Goal: Task Accomplishment & Management: Use online tool/utility

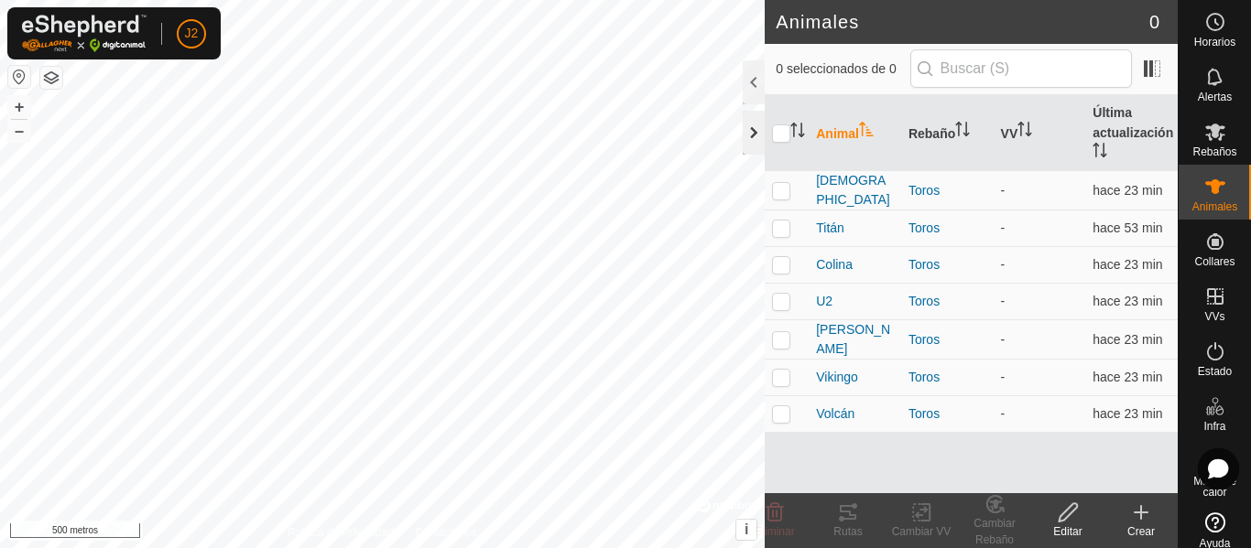
click at [752, 136] on div at bounding box center [753, 133] width 22 height 44
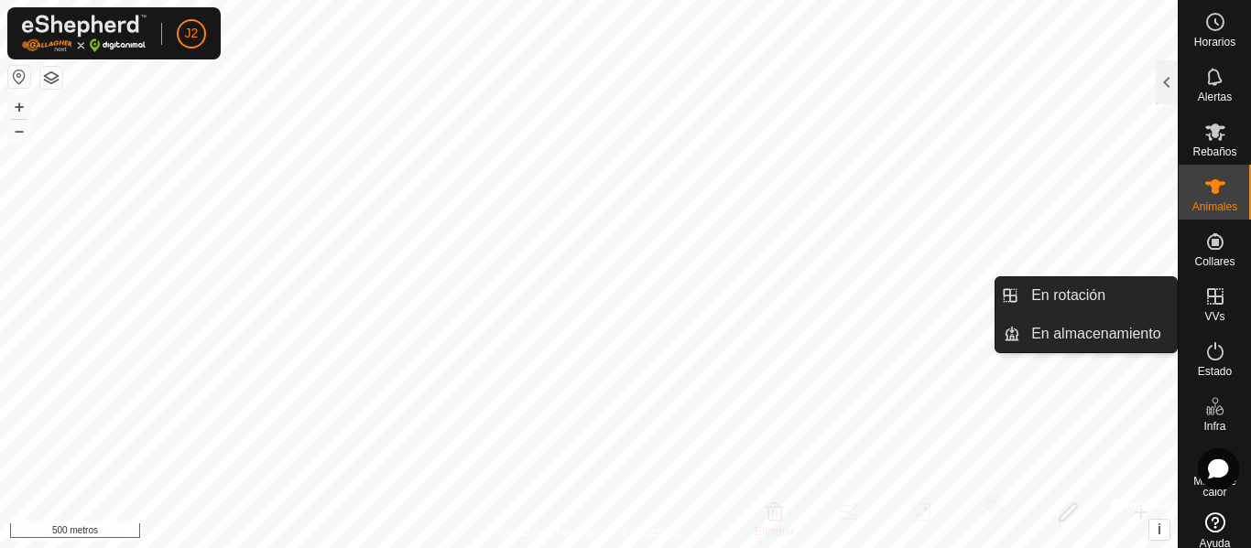
click at [1208, 298] on icon at bounding box center [1215, 296] width 16 height 16
click at [1065, 299] on link "En rotación" at bounding box center [1098, 295] width 157 height 37
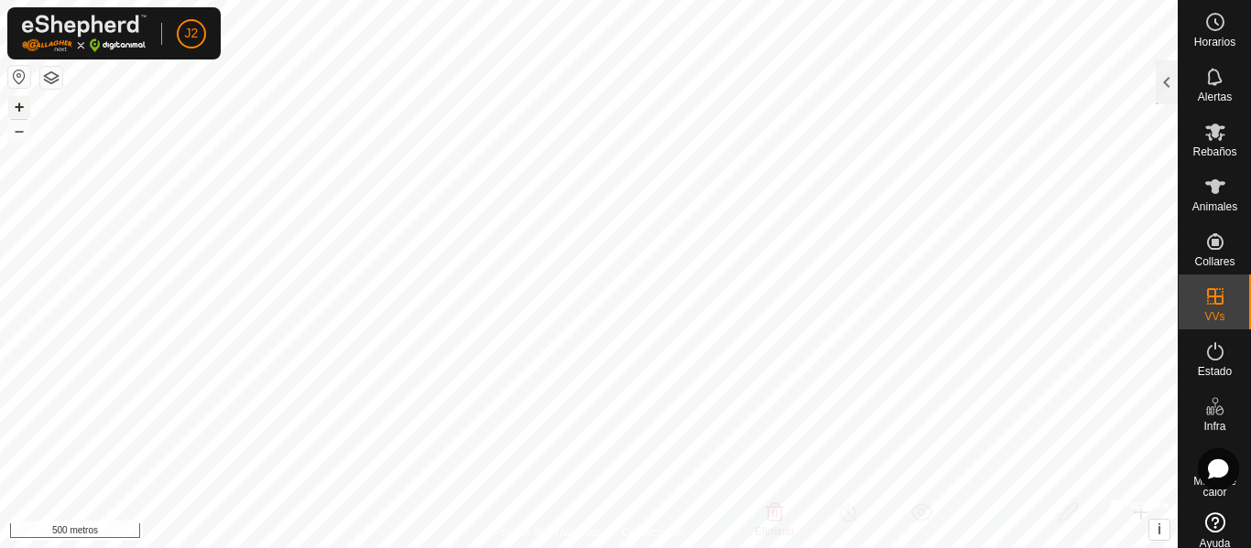
click at [23, 103] on font "+" at bounding box center [20, 106] width 10 height 19
click at [20, 106] on font "+" at bounding box center [20, 106] width 10 height 19
click at [18, 134] on font "–" at bounding box center [19, 130] width 9 height 19
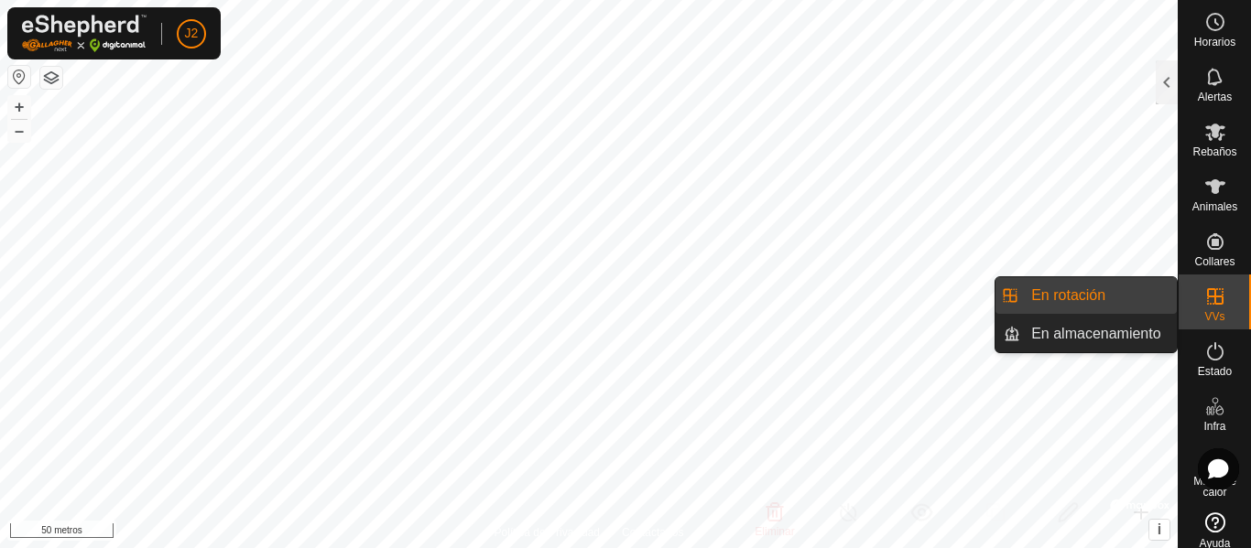
click at [1105, 295] on link "En rotación" at bounding box center [1098, 295] width 157 height 37
click at [1100, 295] on link "En rotación" at bounding box center [1098, 295] width 157 height 37
click at [1092, 335] on link "En almacenamiento" at bounding box center [1098, 334] width 157 height 37
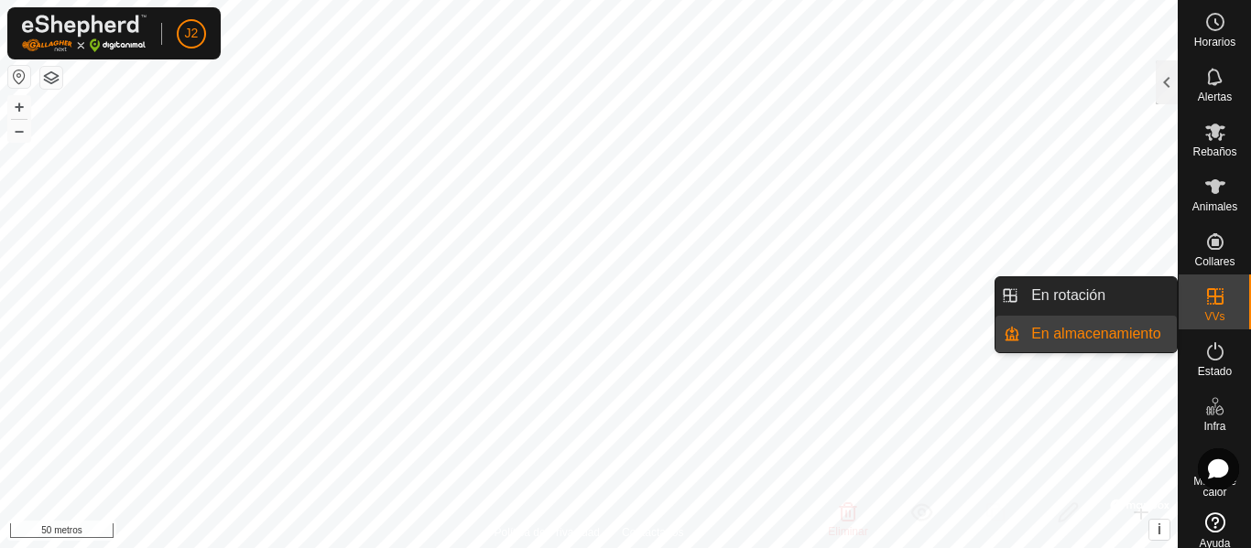
click at [1092, 335] on link "En almacenamiento" at bounding box center [1098, 334] width 157 height 37
click at [1207, 303] on icon at bounding box center [1215, 296] width 16 height 16
click at [1118, 287] on link "En rotación" at bounding box center [1098, 295] width 157 height 37
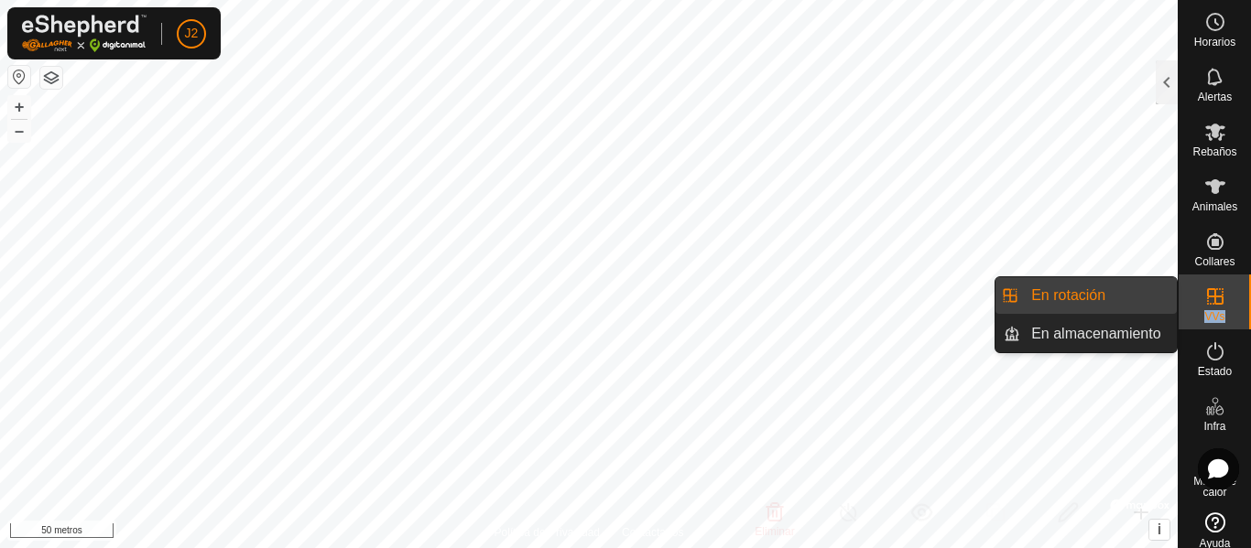
click at [1085, 293] on link "En rotación" at bounding box center [1098, 295] width 157 height 37
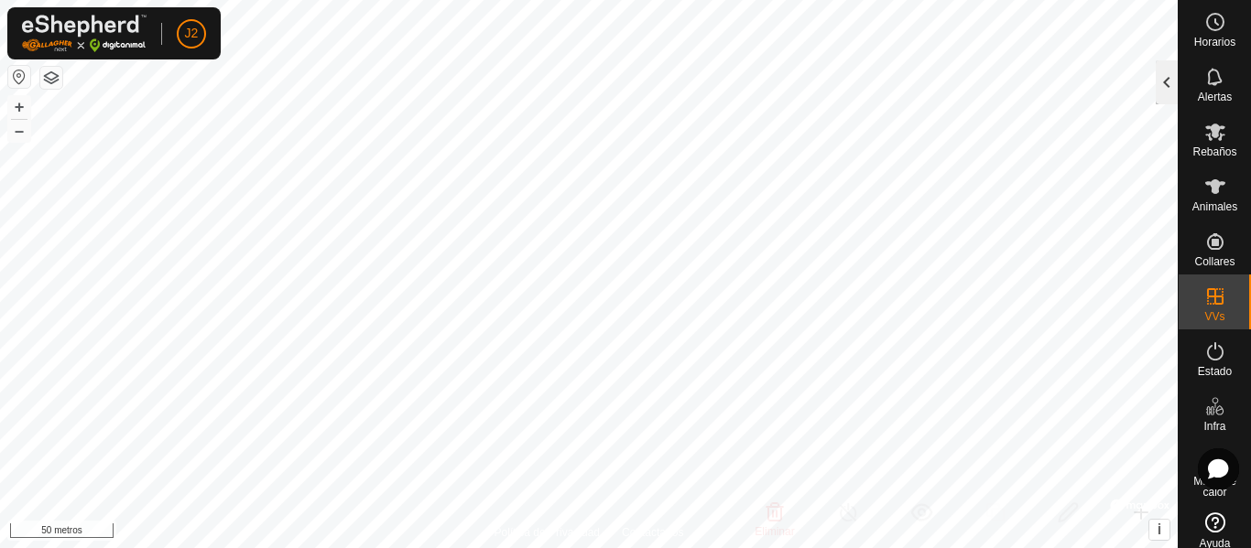
click at [1171, 96] on div at bounding box center [1166, 82] width 22 height 44
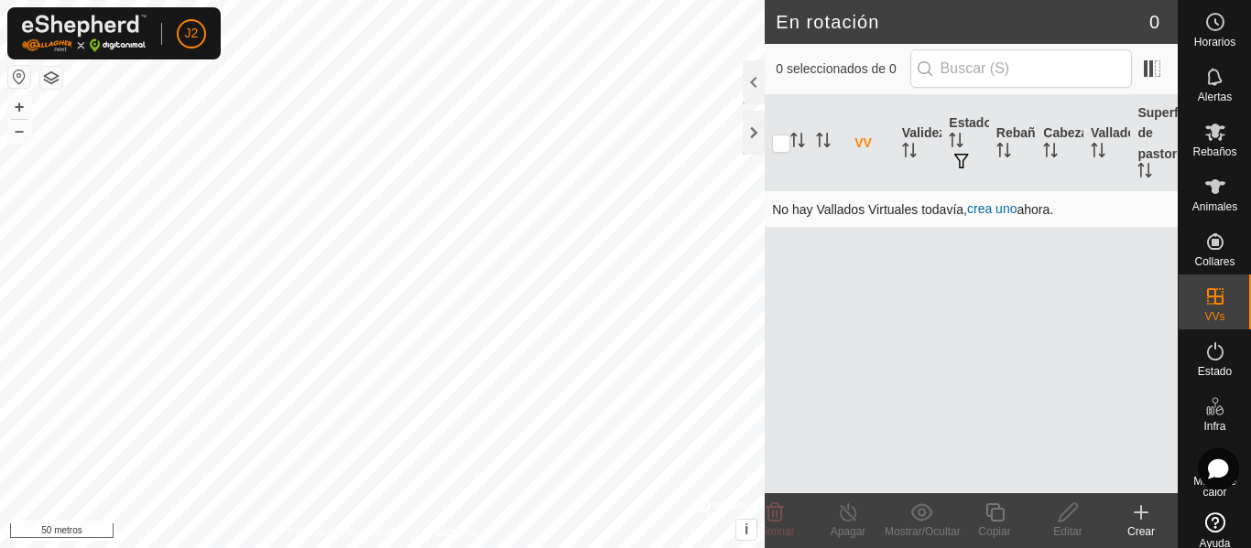
click at [1002, 208] on font "crea uno" at bounding box center [991, 208] width 49 height 15
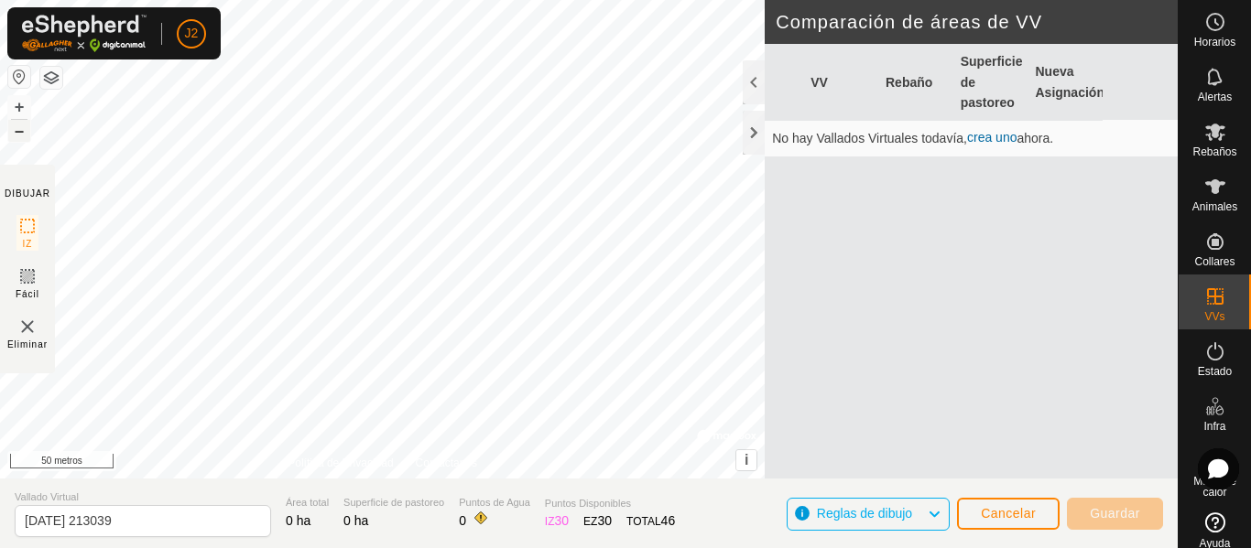
click at [20, 133] on font "–" at bounding box center [19, 130] width 9 height 19
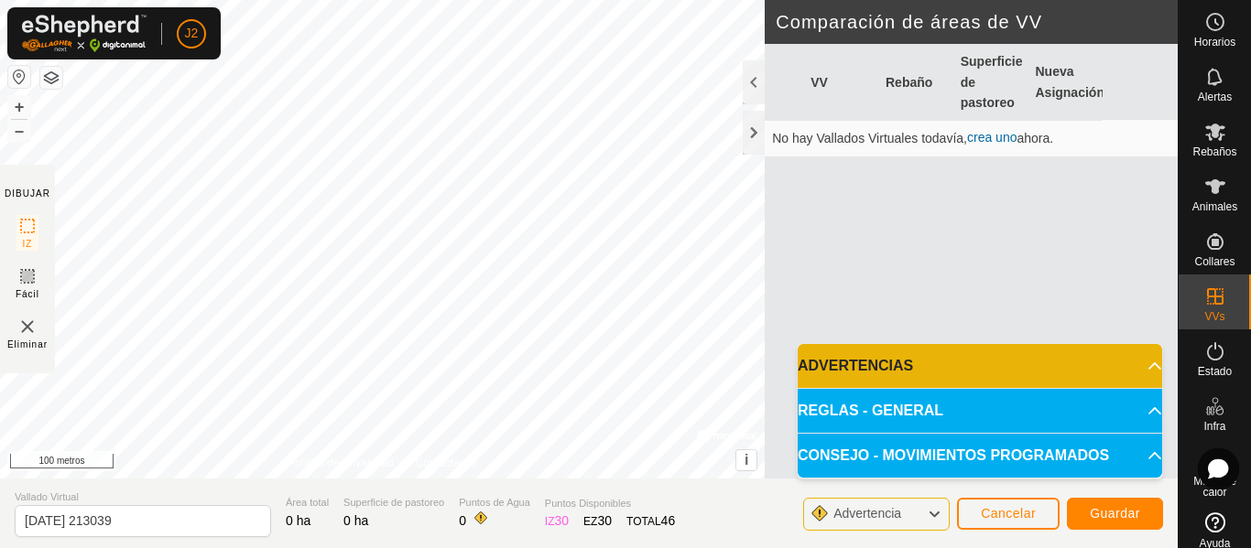
click at [1148, 358] on p-accordion-header "ADVERTENCIAS" at bounding box center [979, 366] width 364 height 44
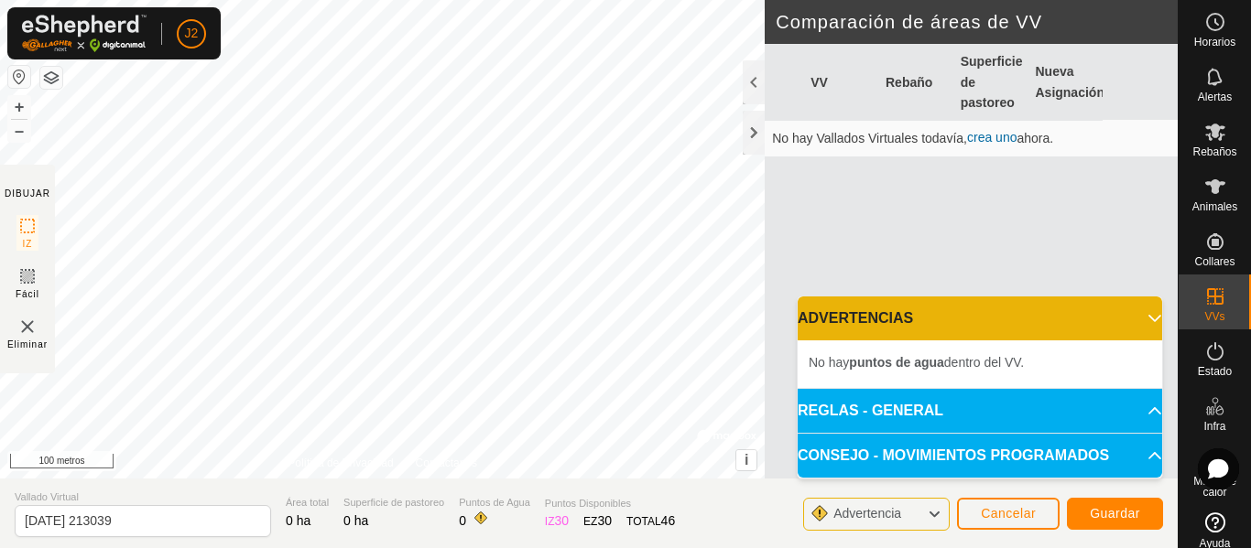
click at [1144, 316] on p-accordion-header "ADVERTENCIAS" at bounding box center [979, 319] width 364 height 44
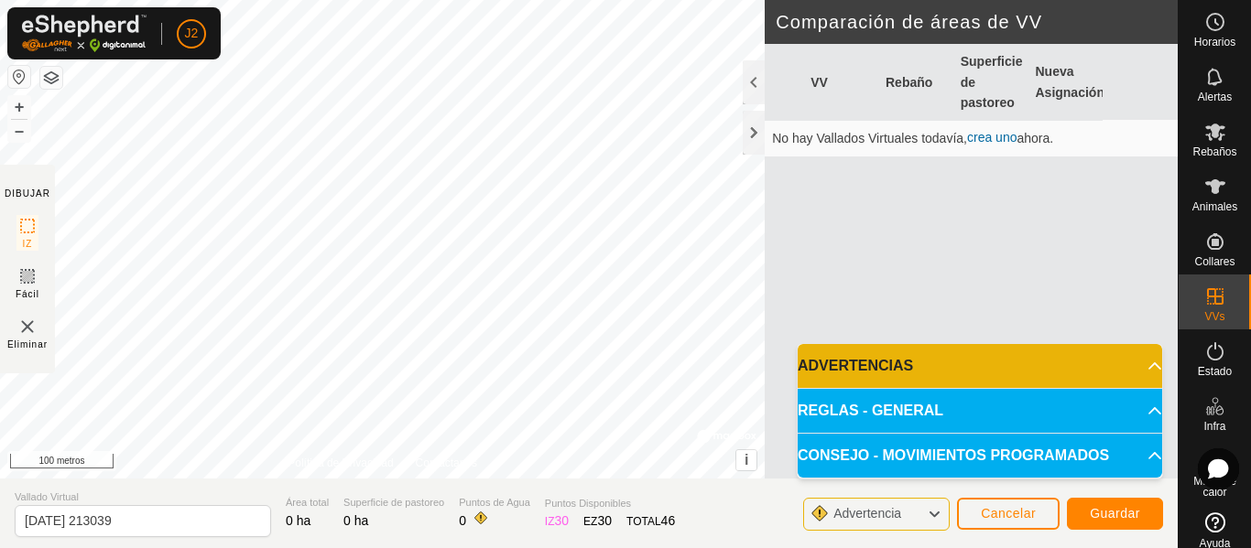
click at [1141, 406] on p-accordion-header "REGLAS - GENERAL" at bounding box center [979, 411] width 364 height 44
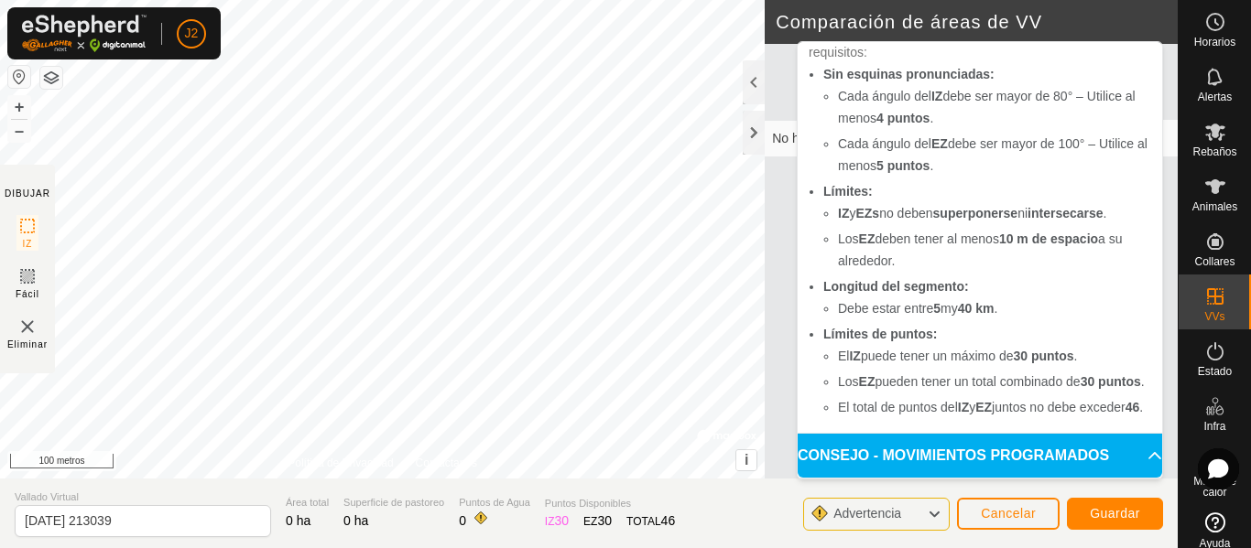
scroll to position [167, 0]
click at [1130, 454] on p-accordion-header "CONSEJO - MOVIMIENTOS PROGRAMADOS" at bounding box center [979, 456] width 364 height 44
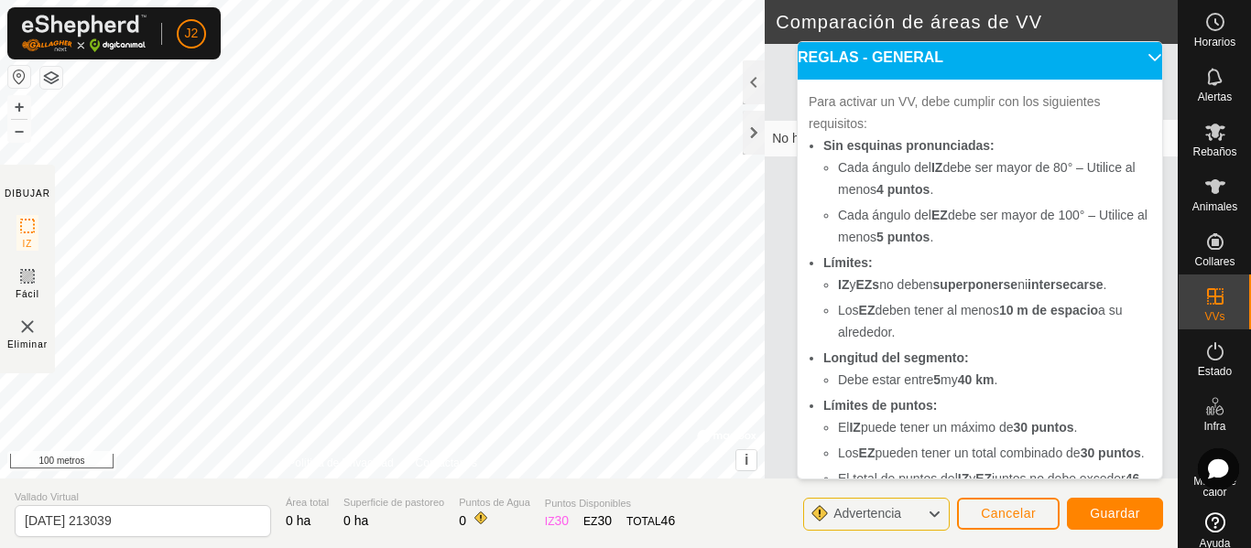
scroll to position [27, 0]
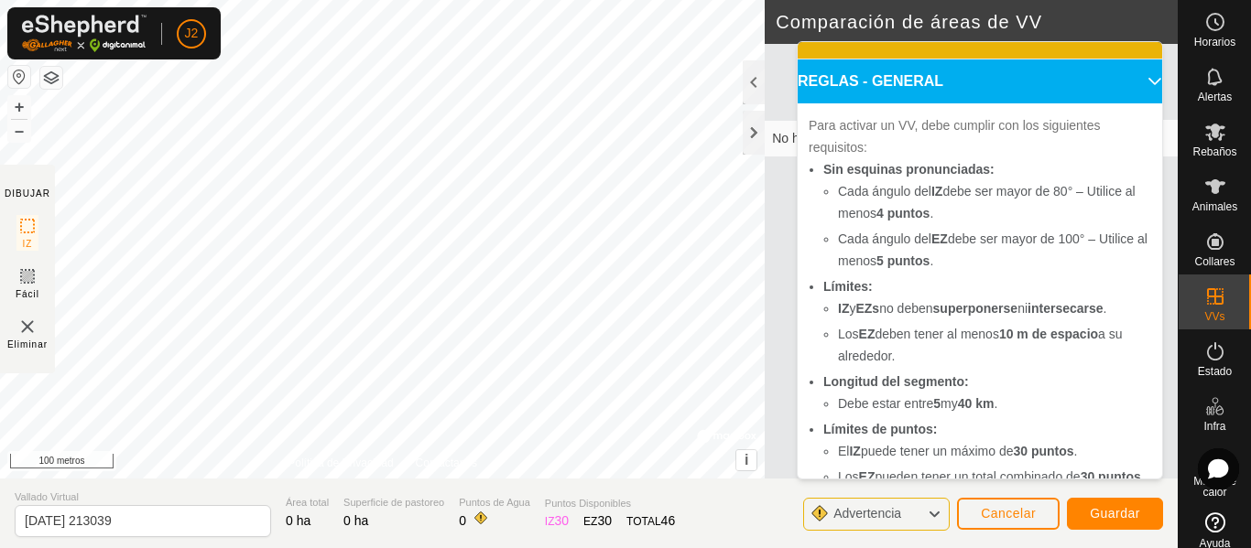
click at [1132, 85] on p-accordion-header "REGLAS - GENERAL" at bounding box center [979, 82] width 364 height 44
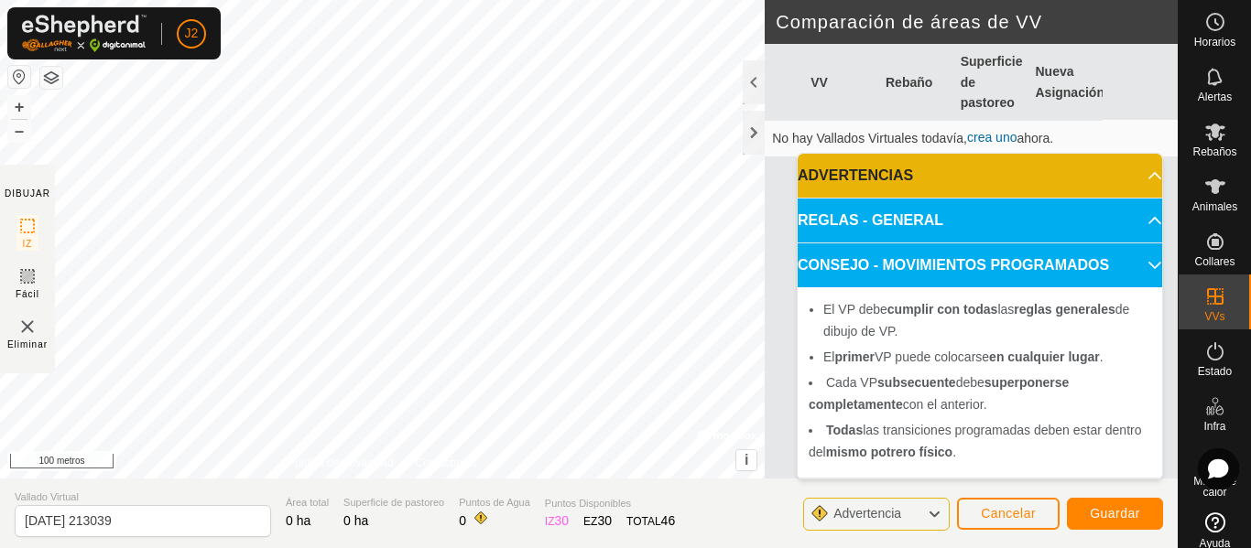
scroll to position [0, 0]
click at [1150, 262] on p-accordion-header "CONSEJO - MOVIMIENTOS PROGRAMADOS" at bounding box center [979, 266] width 364 height 44
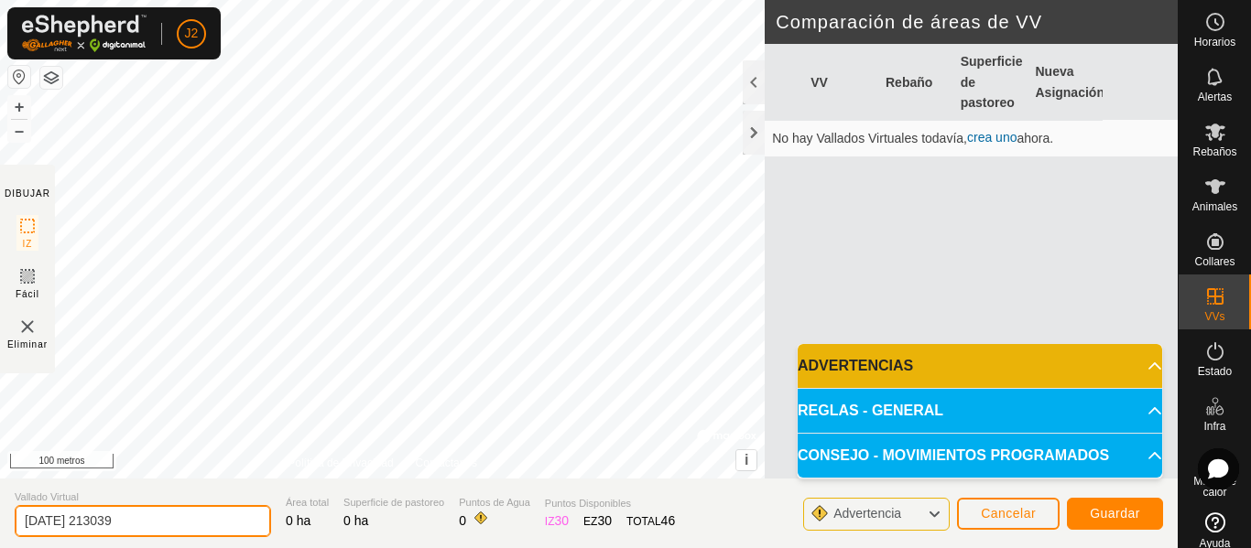
click at [211, 523] on input "[DATE] 213039" at bounding box center [143, 521] width 256 height 32
type input "2"
type input "h"
type input "Horto"
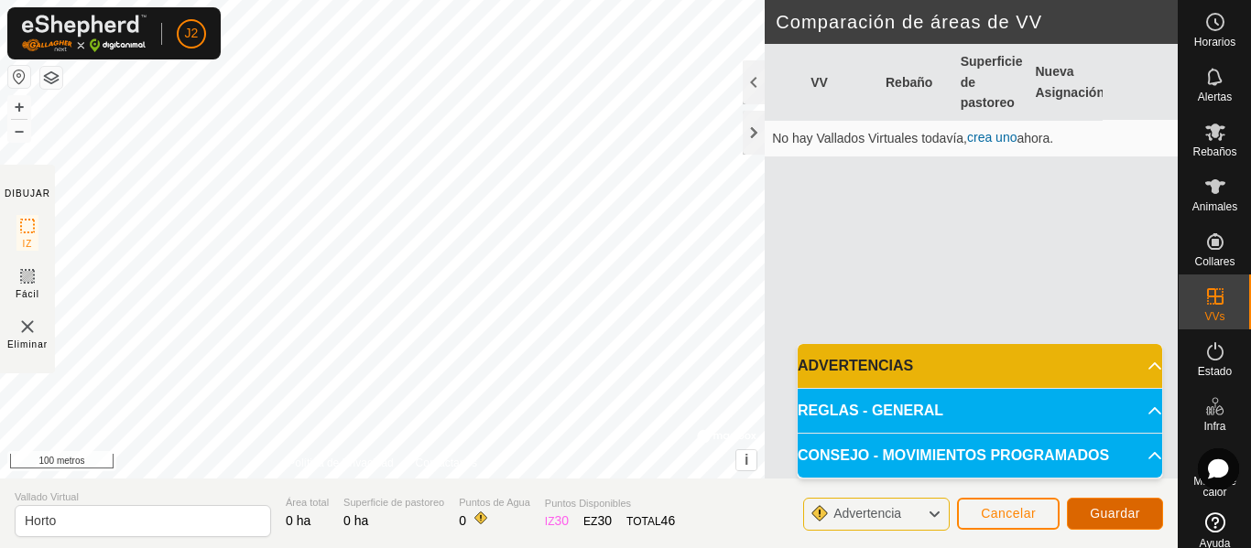
click at [1124, 515] on font "Guardar" at bounding box center [1114, 513] width 50 height 15
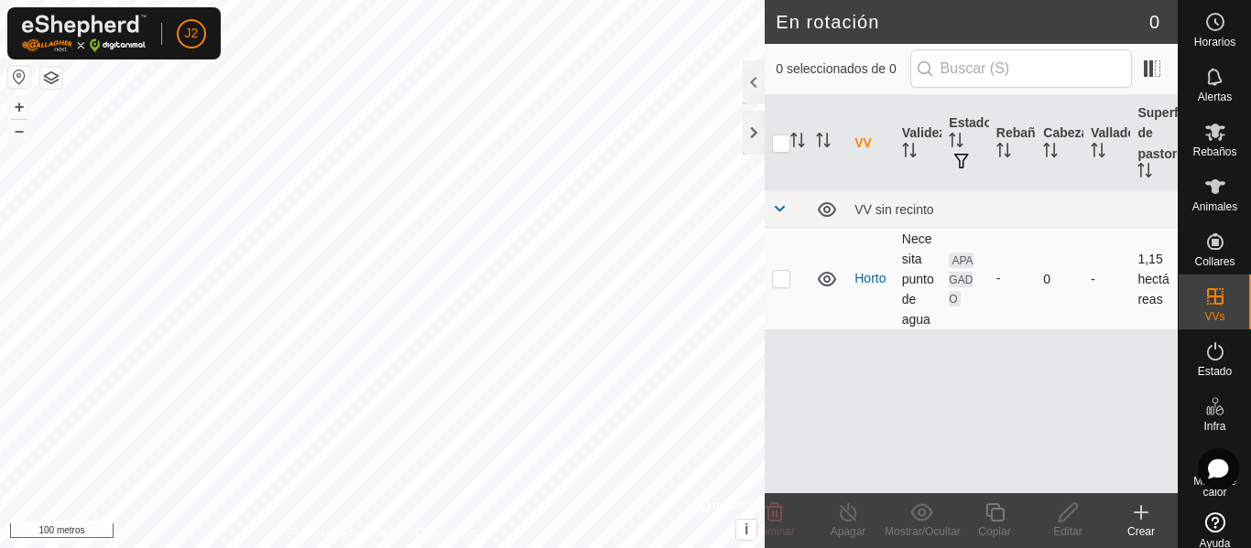
click at [778, 280] on p-checkbox at bounding box center [781, 278] width 18 height 15
checkbox input "true"
click at [1069, 512] on icon at bounding box center [1067, 513] width 23 height 22
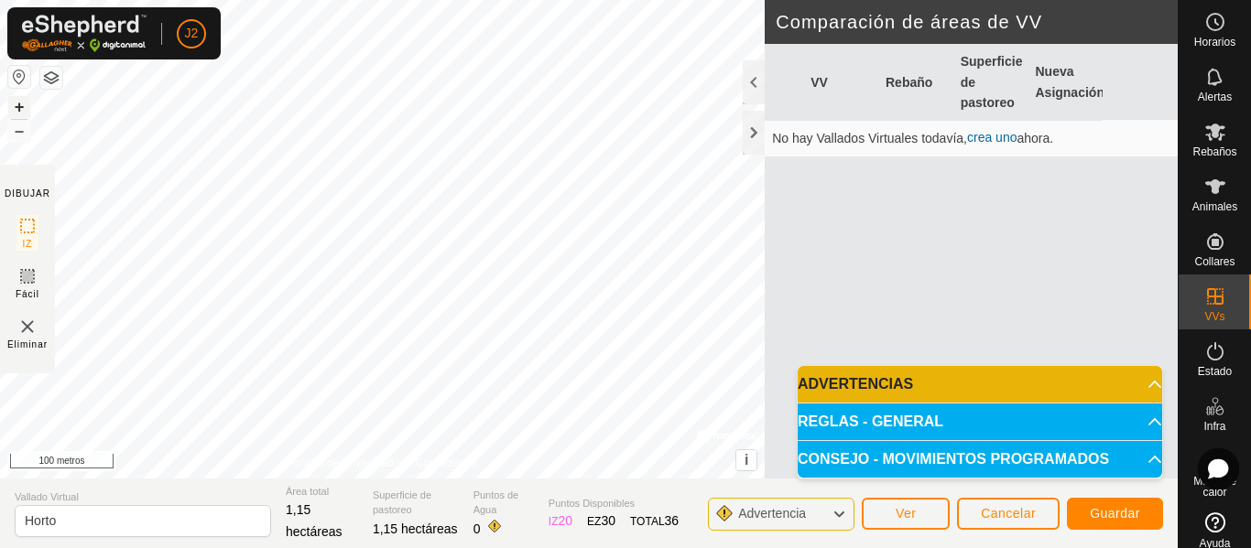
click at [20, 101] on font "+" at bounding box center [20, 106] width 10 height 19
click at [1097, 515] on font "Guardar" at bounding box center [1114, 513] width 50 height 15
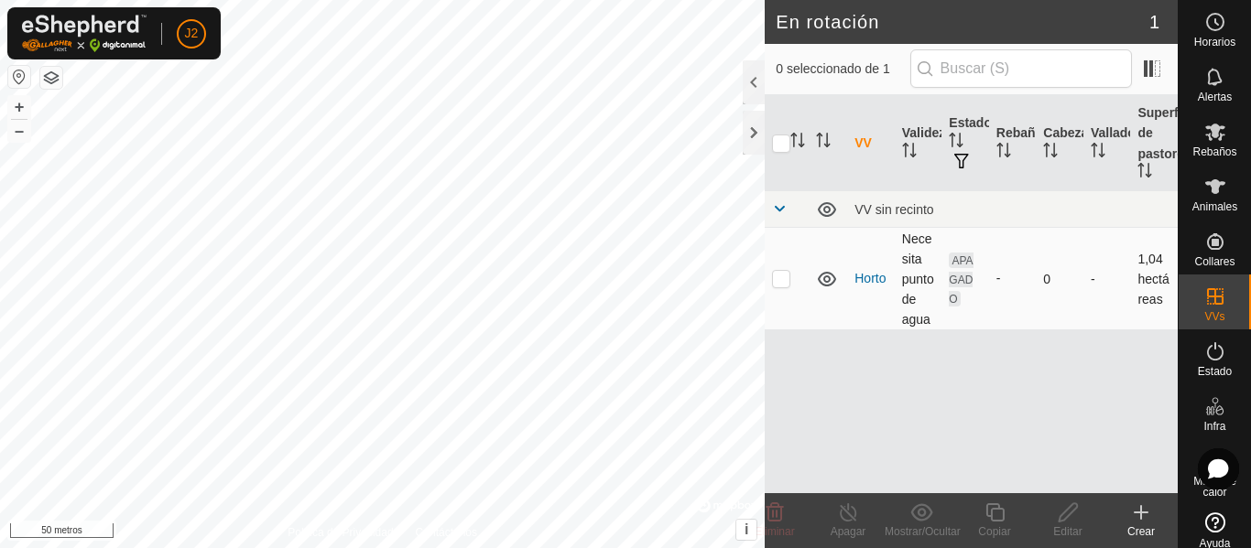
click at [776, 281] on p-checkbox at bounding box center [781, 278] width 18 height 15
checkbox input "true"
click at [968, 279] on font "APAGADO" at bounding box center [960, 279] width 24 height 51
click at [919, 517] on icon at bounding box center [921, 513] width 23 height 22
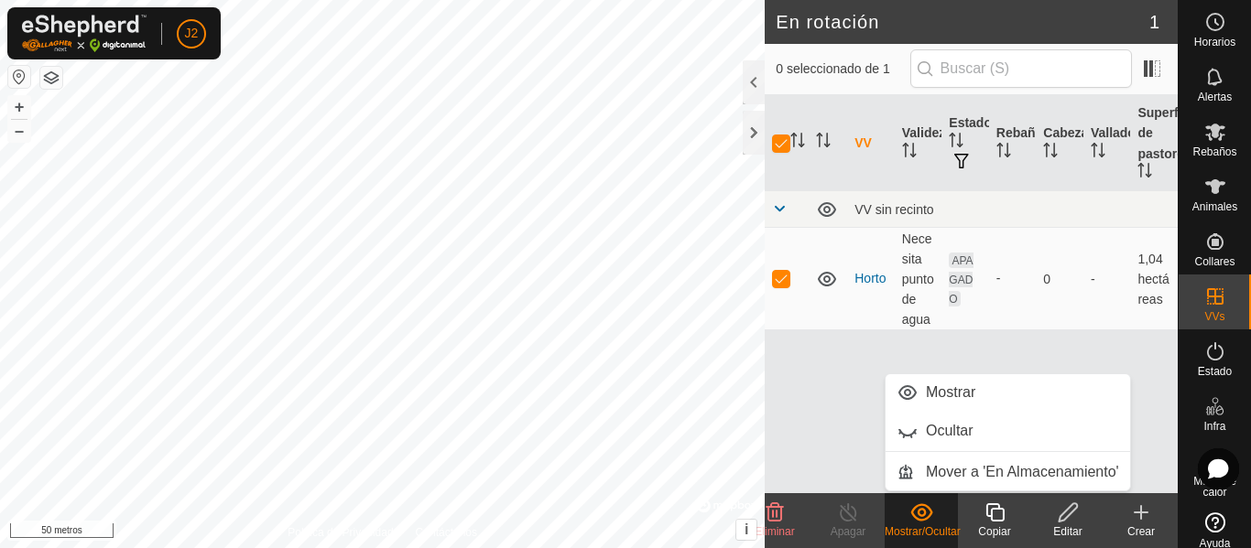
click at [919, 517] on icon at bounding box center [921, 513] width 23 height 22
click at [793, 429] on div "VV Validez Estado Rebaño Cabezas Vallado Superficie de pastoreo VV sin recinto …" at bounding box center [970, 294] width 413 height 398
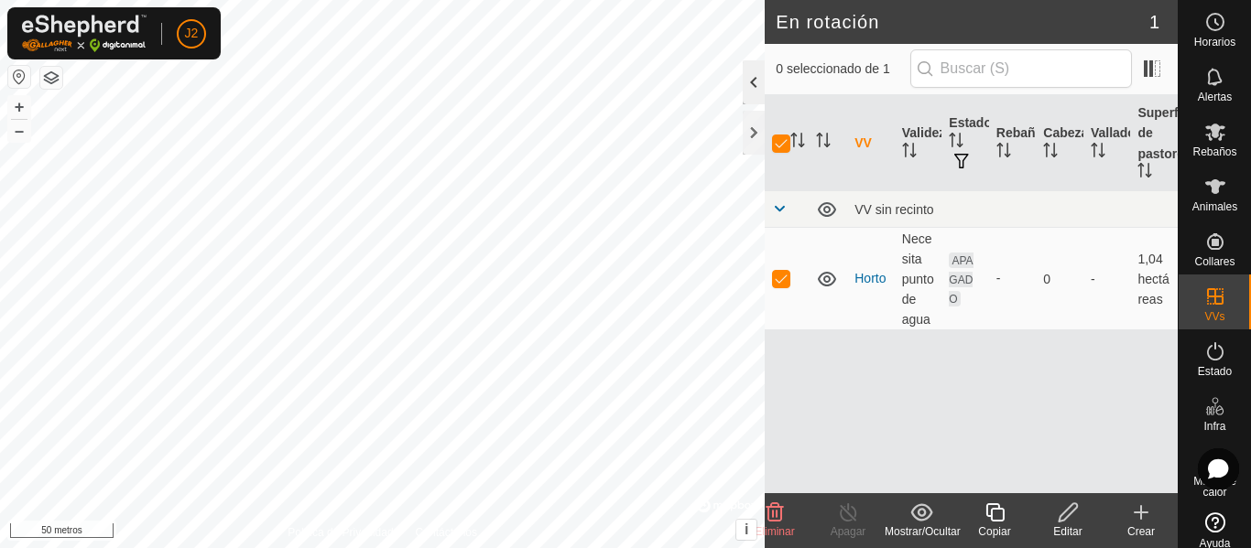
click at [749, 84] on div at bounding box center [753, 82] width 22 height 44
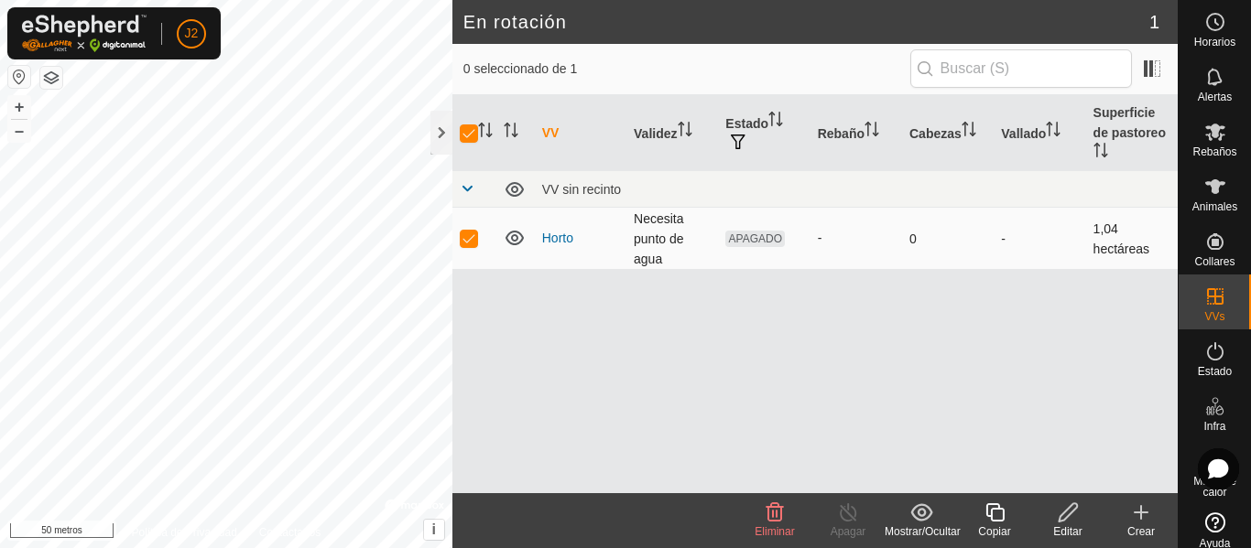
click at [757, 235] on font "APAGADO" at bounding box center [755, 239] width 53 height 13
click at [441, 133] on div at bounding box center [441, 133] width 22 height 44
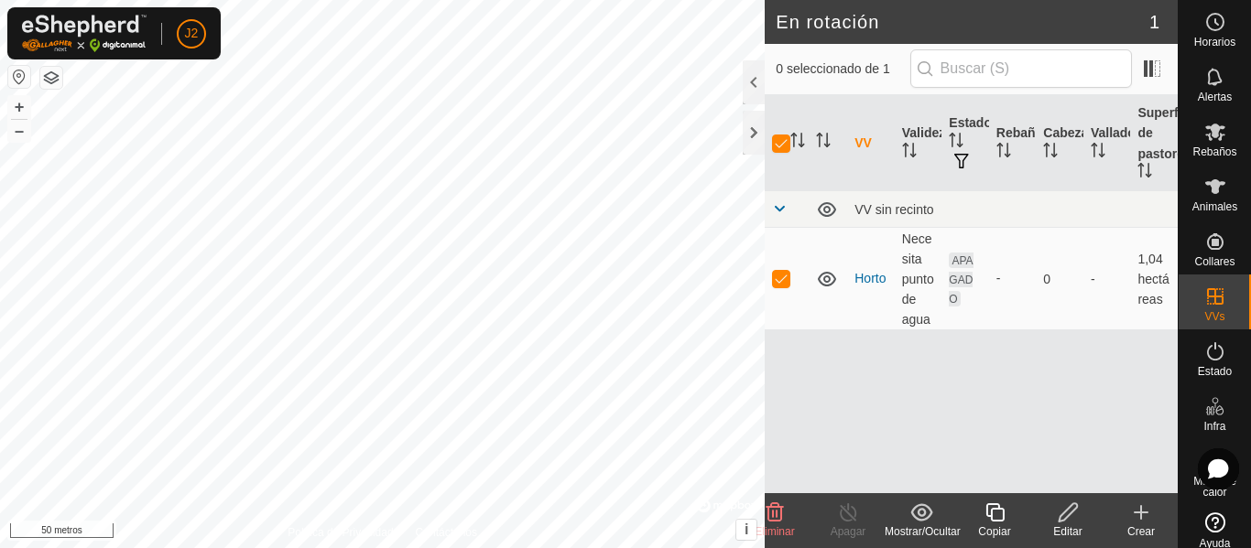
click at [1065, 515] on icon at bounding box center [1067, 513] width 23 height 22
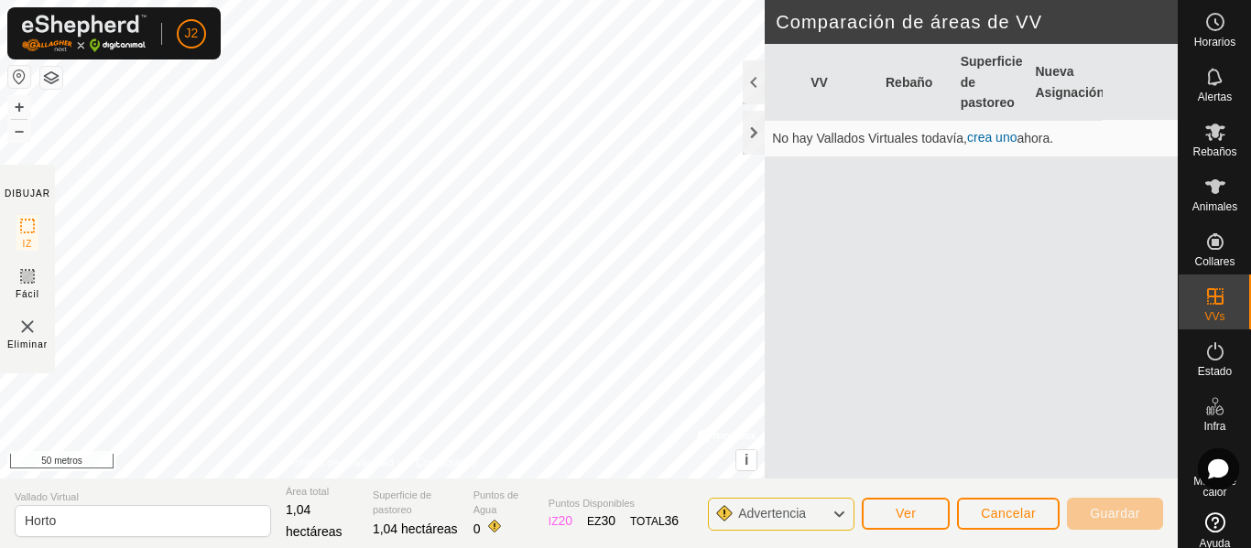
click at [841, 509] on icon at bounding box center [838, 515] width 15 height 24
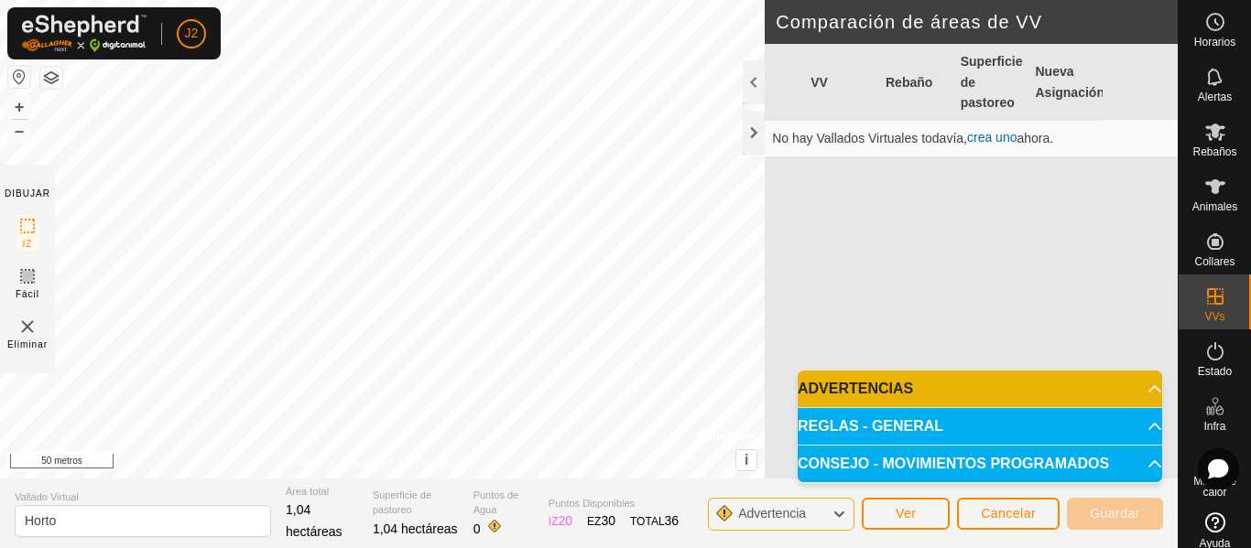
click at [1146, 382] on p-accordion-header "ADVERTENCIAS" at bounding box center [979, 389] width 364 height 37
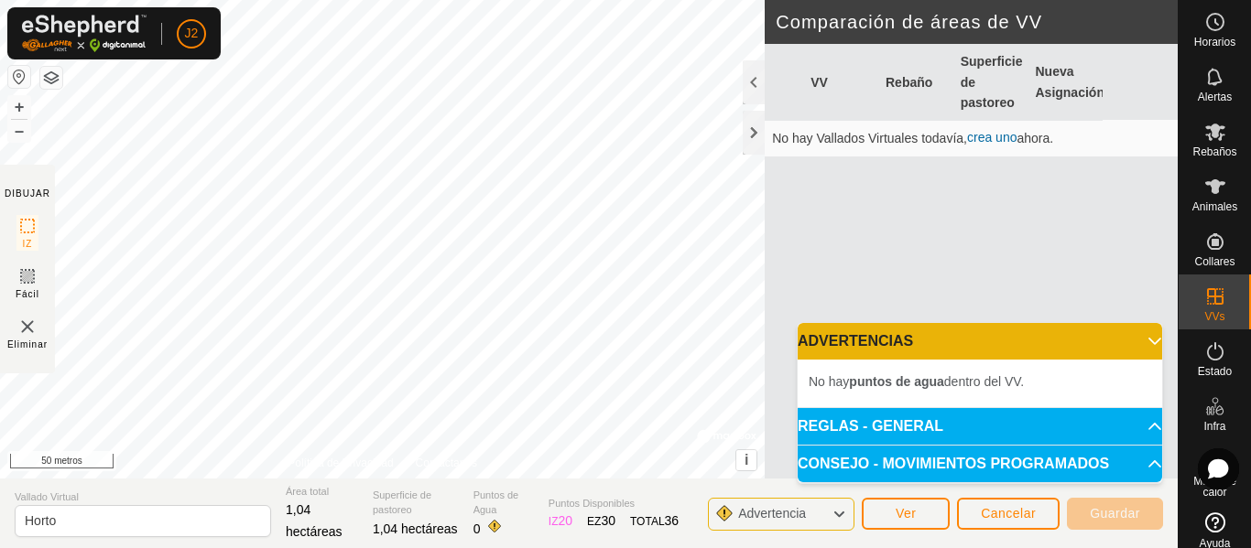
click at [1144, 349] on p-accordion-header "ADVERTENCIAS" at bounding box center [979, 341] width 364 height 37
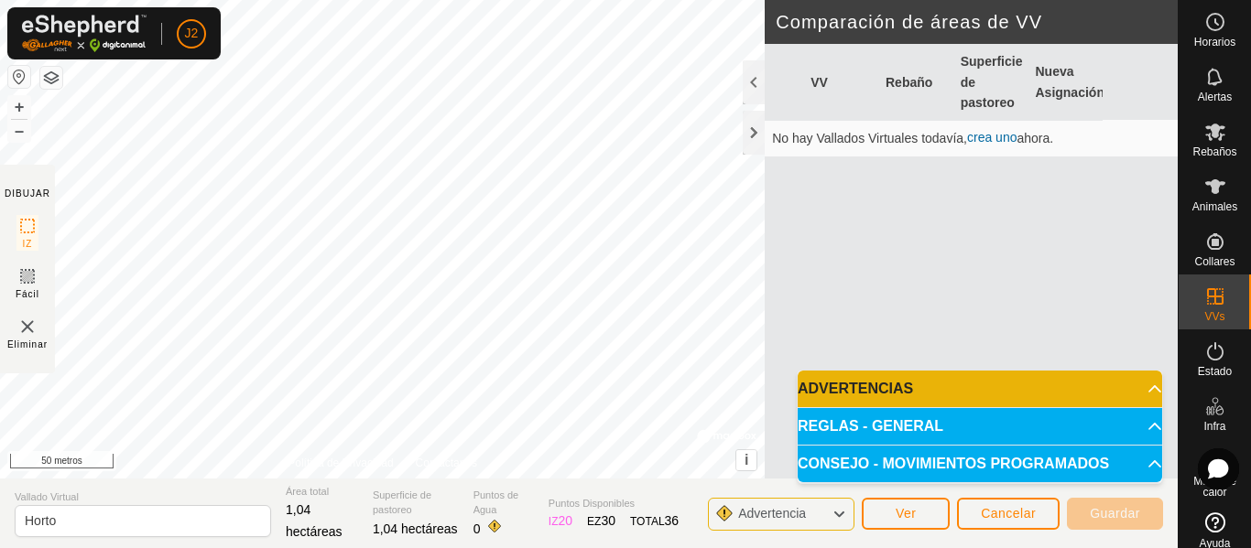
click at [840, 509] on icon at bounding box center [838, 515] width 15 height 24
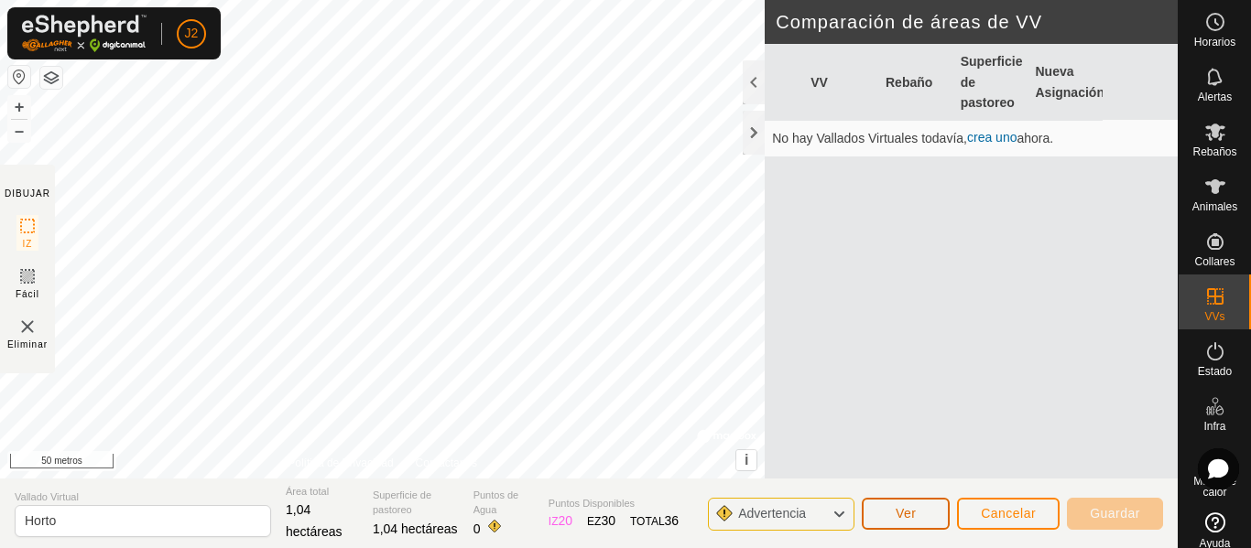
click at [916, 506] on font "Ver" at bounding box center [905, 513] width 21 height 15
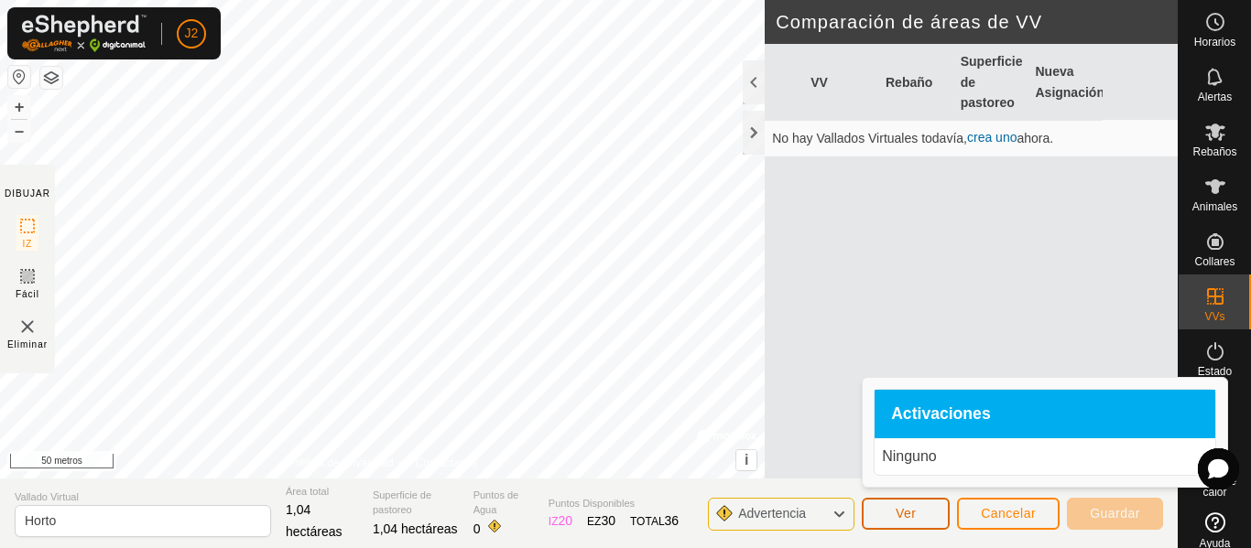
click at [916, 506] on font "Ver" at bounding box center [905, 513] width 21 height 15
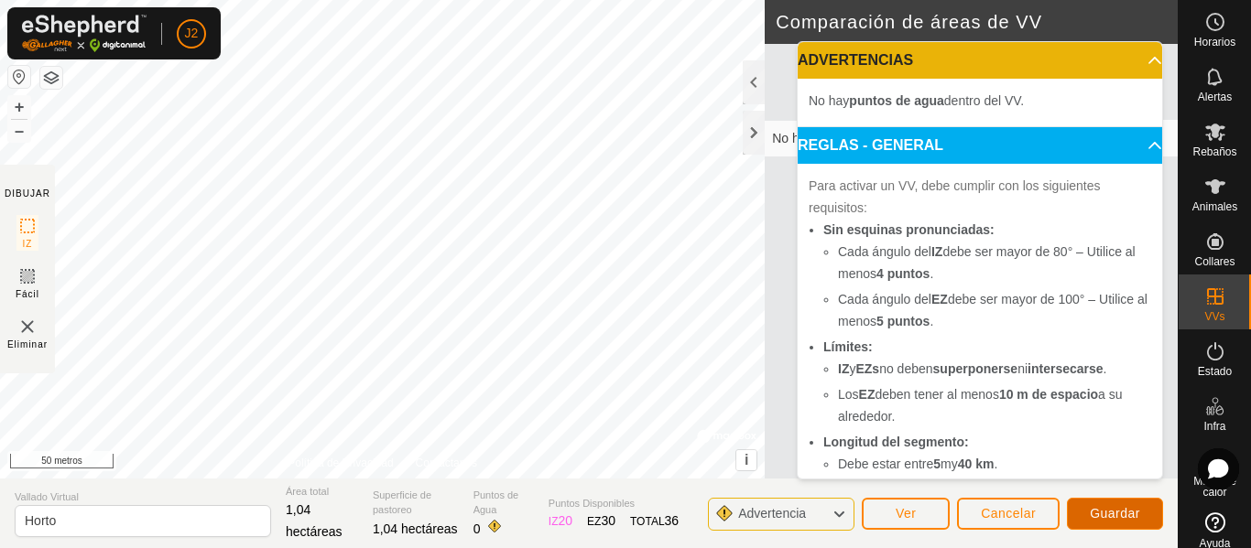
click at [1127, 520] on font "Guardar" at bounding box center [1114, 513] width 50 height 15
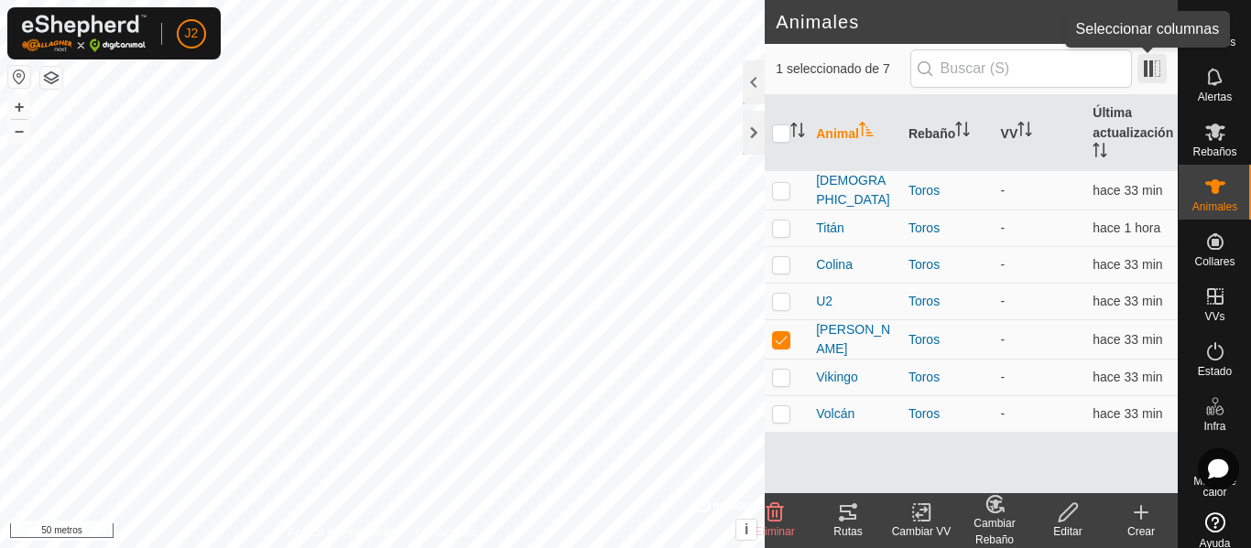
click at [1147, 70] on span at bounding box center [1151, 68] width 29 height 29
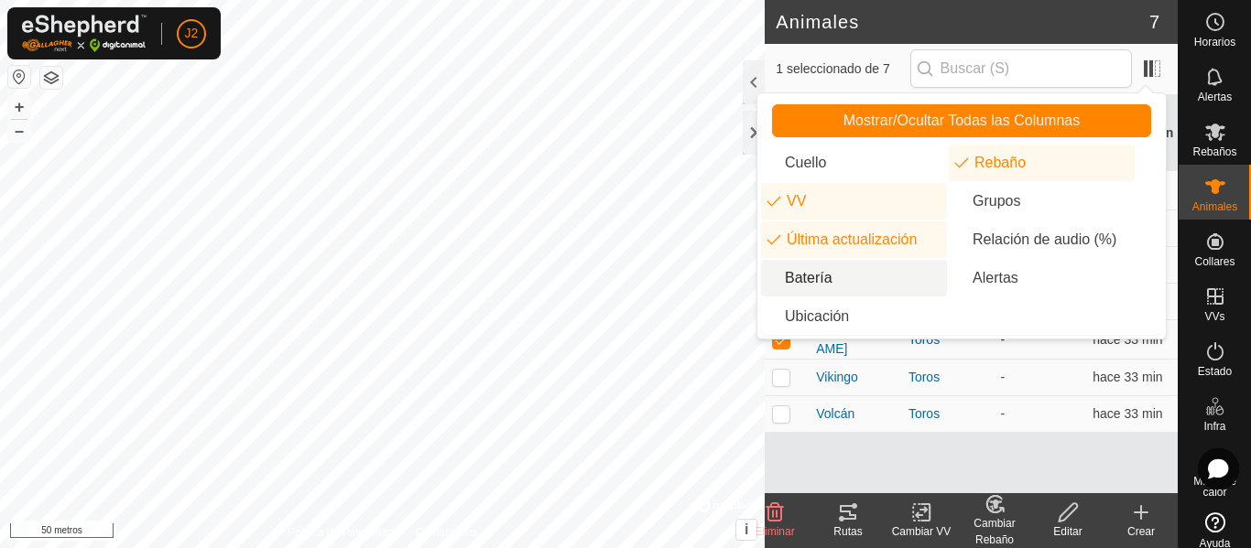
click at [824, 280] on li "Batería" at bounding box center [854, 278] width 186 height 37
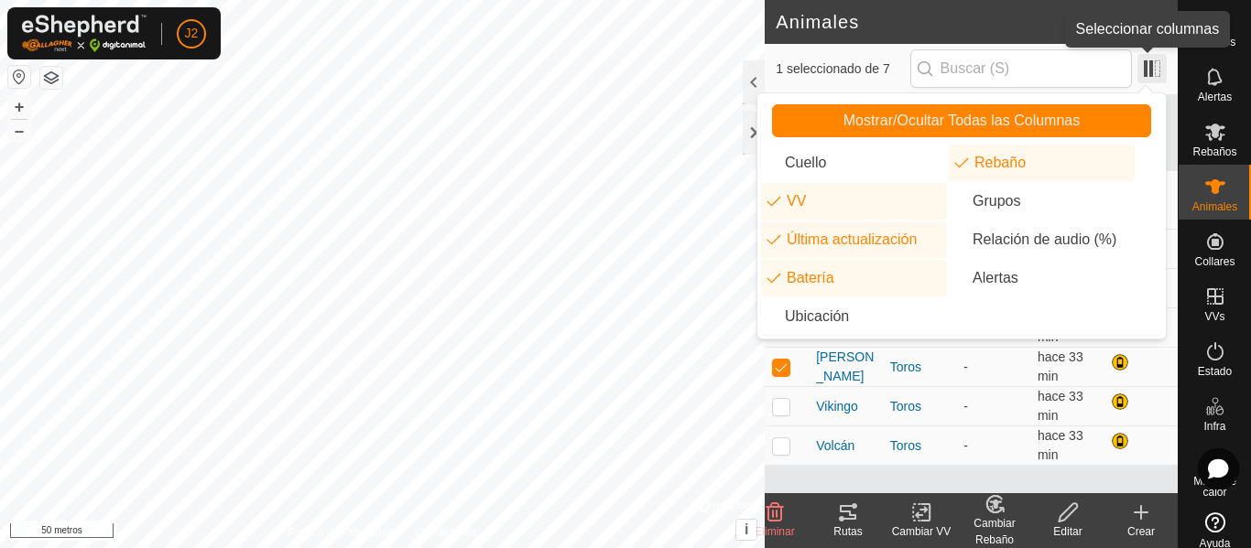
click at [1153, 69] on span at bounding box center [1151, 68] width 29 height 29
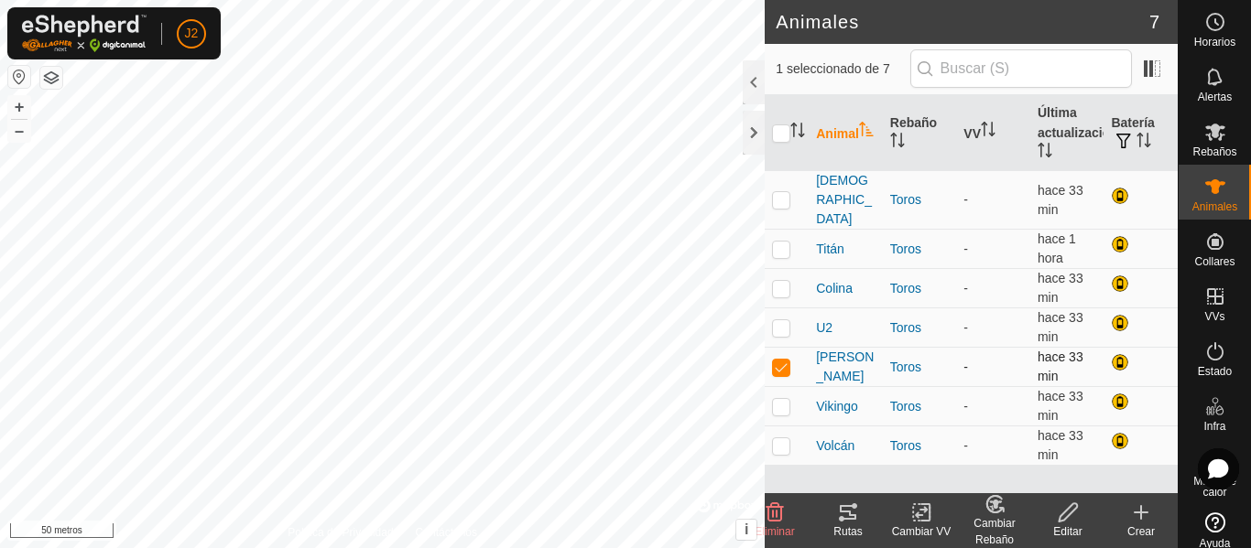
click at [779, 360] on p-checkbox at bounding box center [781, 367] width 18 height 15
checkbox input "false"
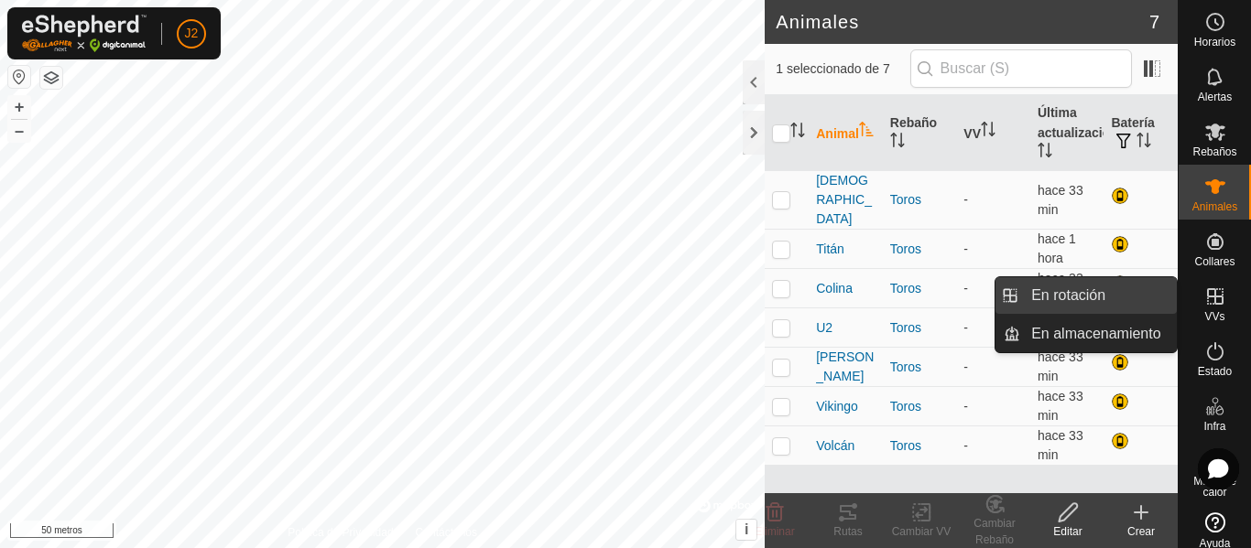
click at [1106, 288] on link "En rotación" at bounding box center [1098, 295] width 157 height 37
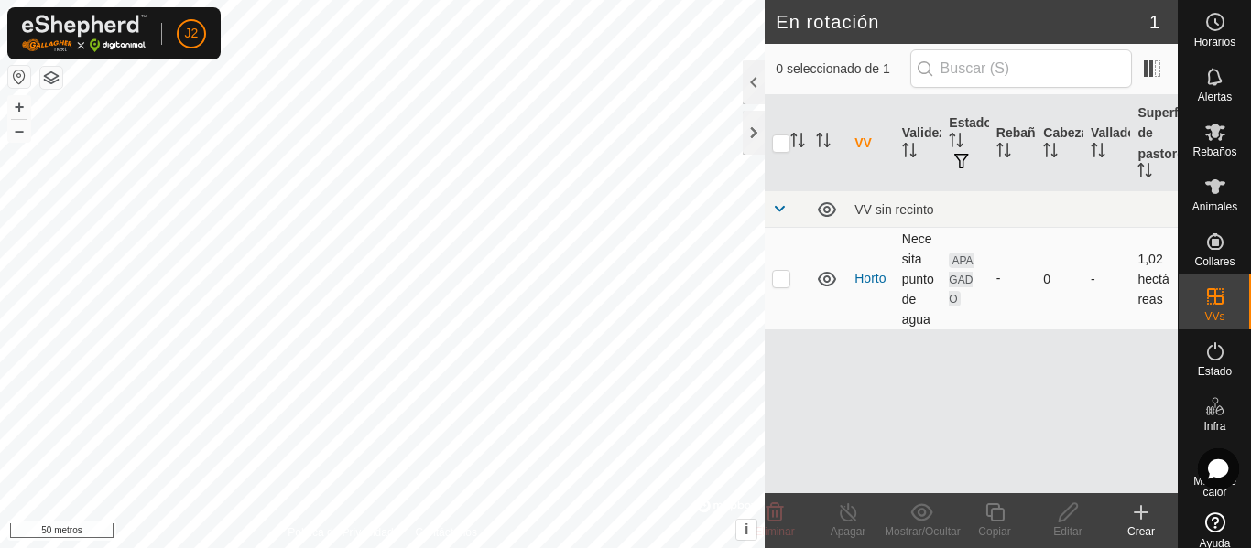
click at [952, 273] on span "APAGADO" at bounding box center [960, 280] width 24 height 54
click at [959, 146] on icon "Activar para ordenar" at bounding box center [960, 146] width 6 height 4
click at [963, 285] on font "APAGADO" at bounding box center [960, 279] width 24 height 51
click at [961, 160] on span "button" at bounding box center [961, 161] width 15 height 15
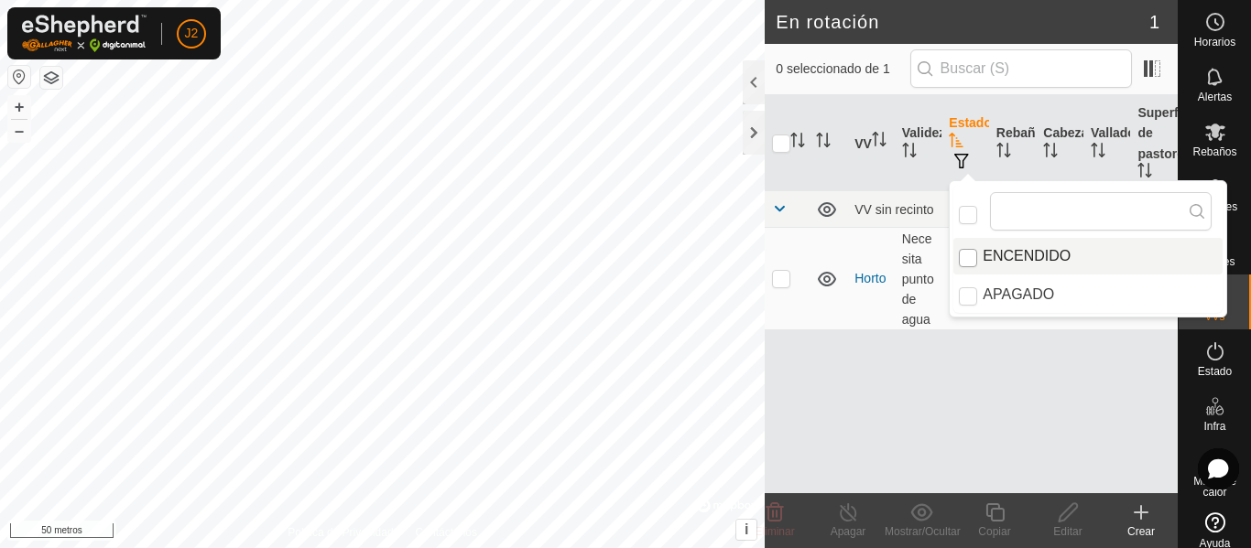
click at [966, 265] on input "ENCENDIDO" at bounding box center [968, 258] width 18 height 18
checkbox input "true"
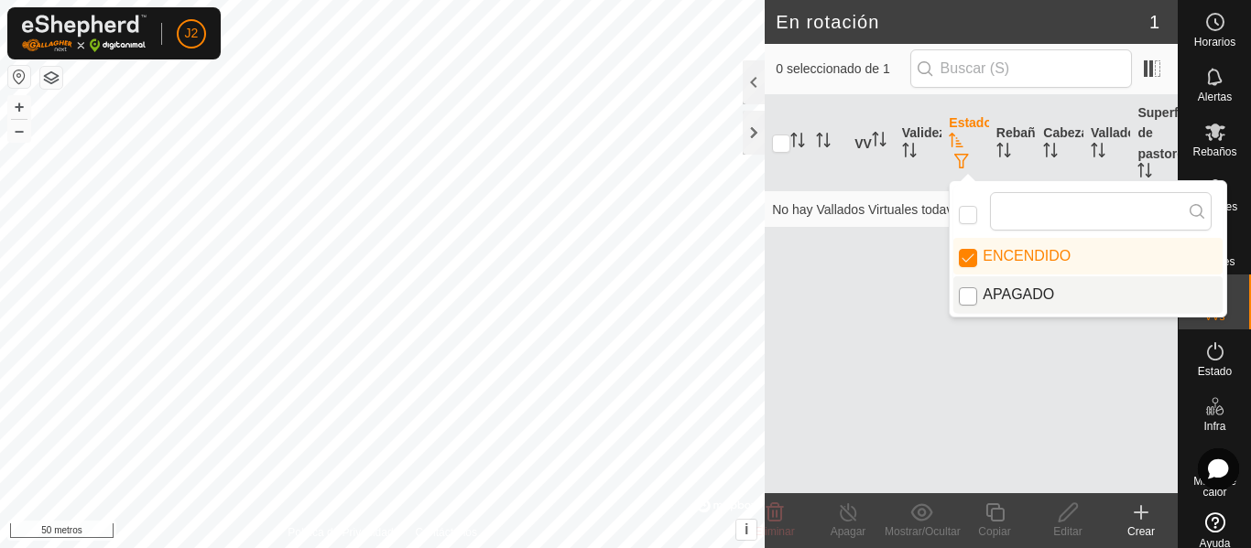
click at [965, 300] on input "APAGADO" at bounding box center [968, 296] width 18 height 18
checkbox input "true"
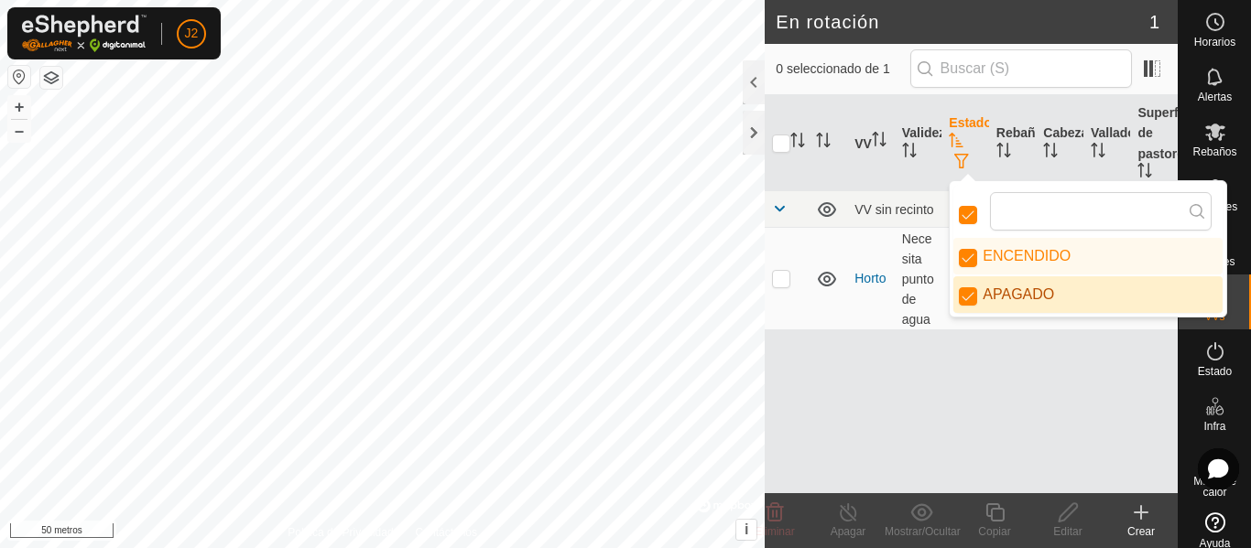
click at [948, 452] on div "VV Validez Estado Rebaño Cabezas Vallado Superficie de pastoreo VV sin recinto …" at bounding box center [970, 294] width 413 height 398
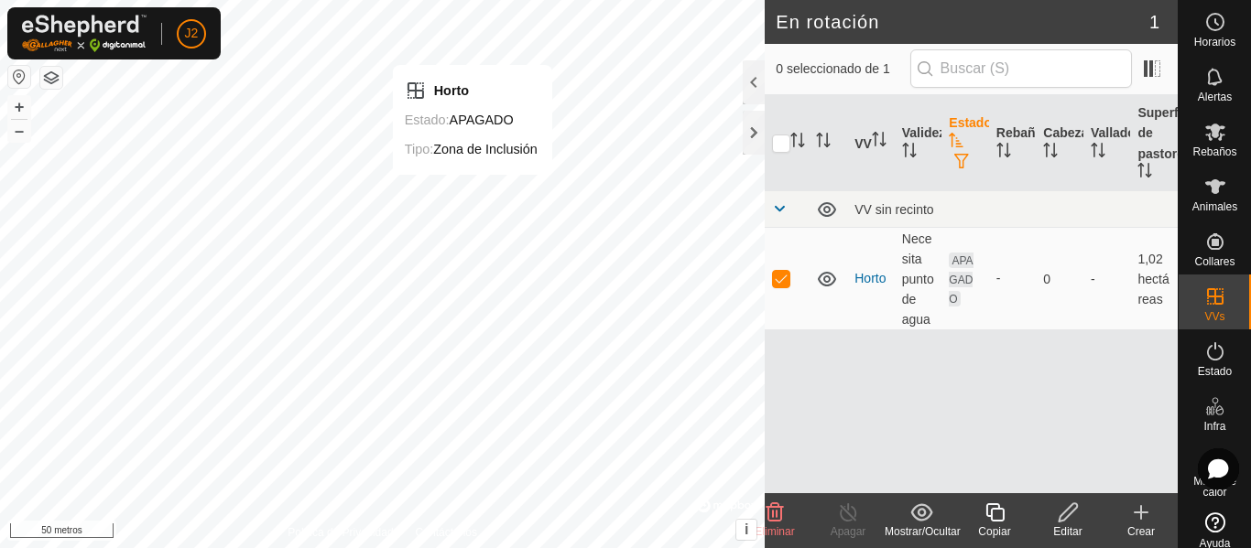
checkbox input "false"
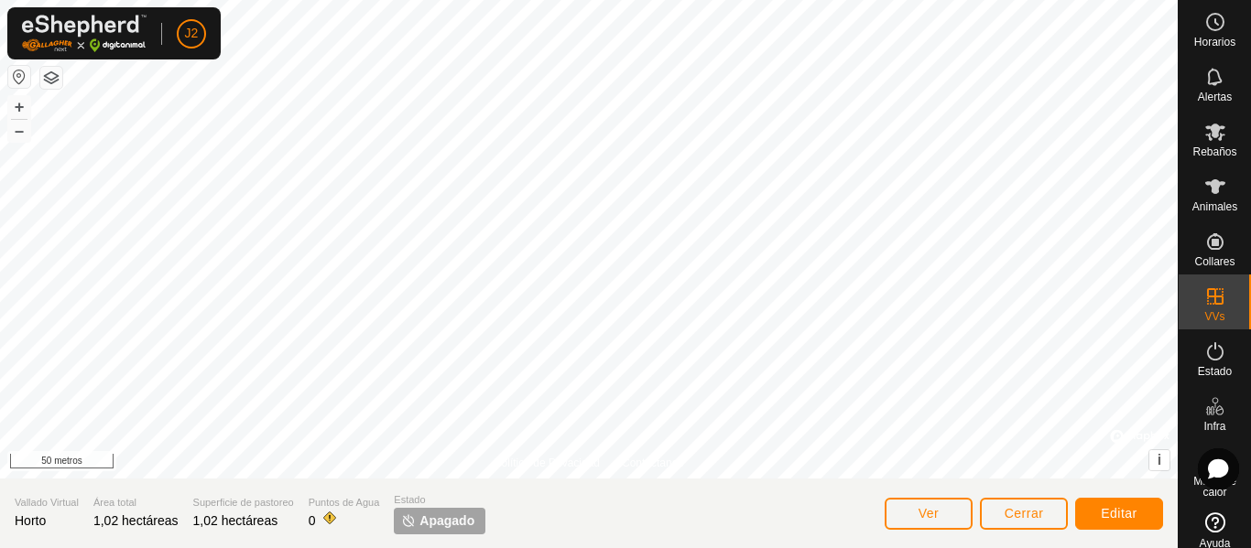
click at [452, 518] on font "Apagado" at bounding box center [446, 521] width 55 height 15
click at [900, 506] on button "Ver" at bounding box center [928, 514] width 88 height 32
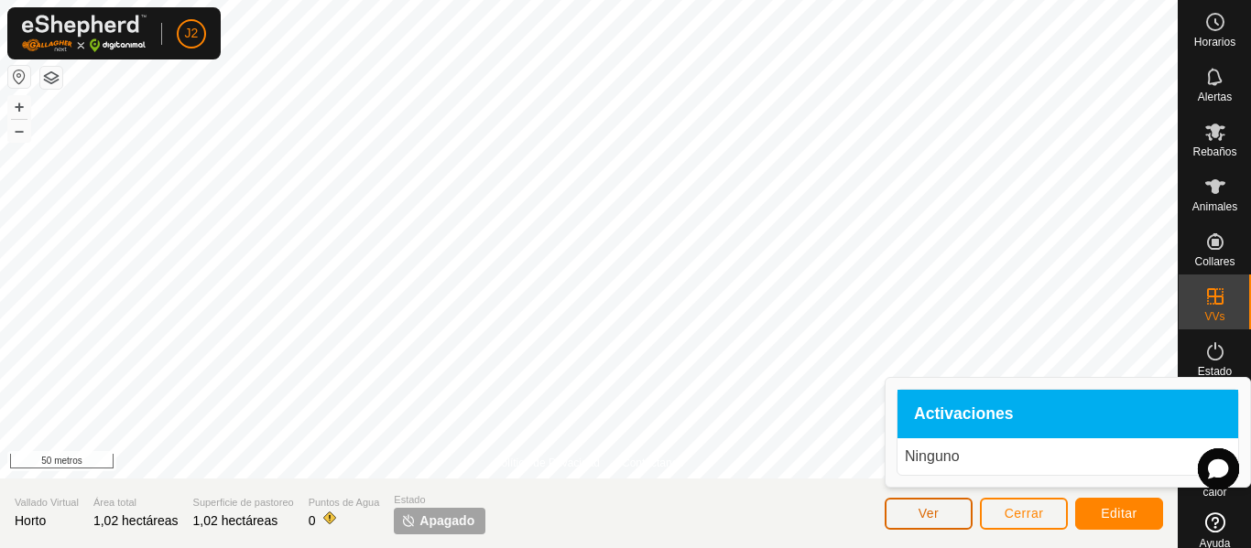
click at [900, 506] on button "Ver" at bounding box center [928, 514] width 88 height 32
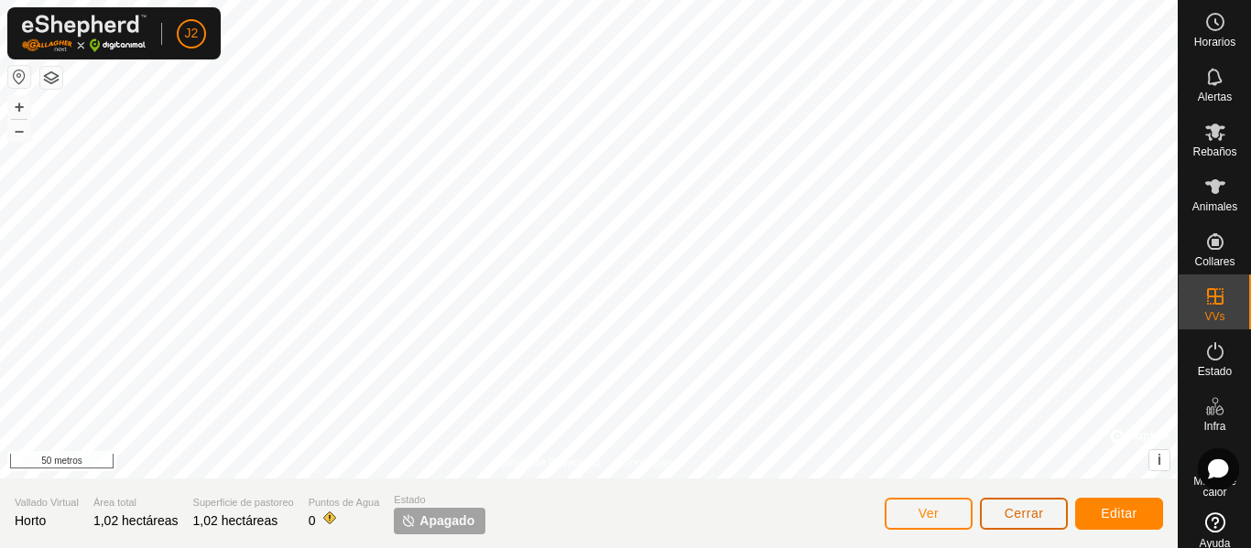
click at [1001, 504] on button "Cerrar" at bounding box center [1024, 514] width 88 height 32
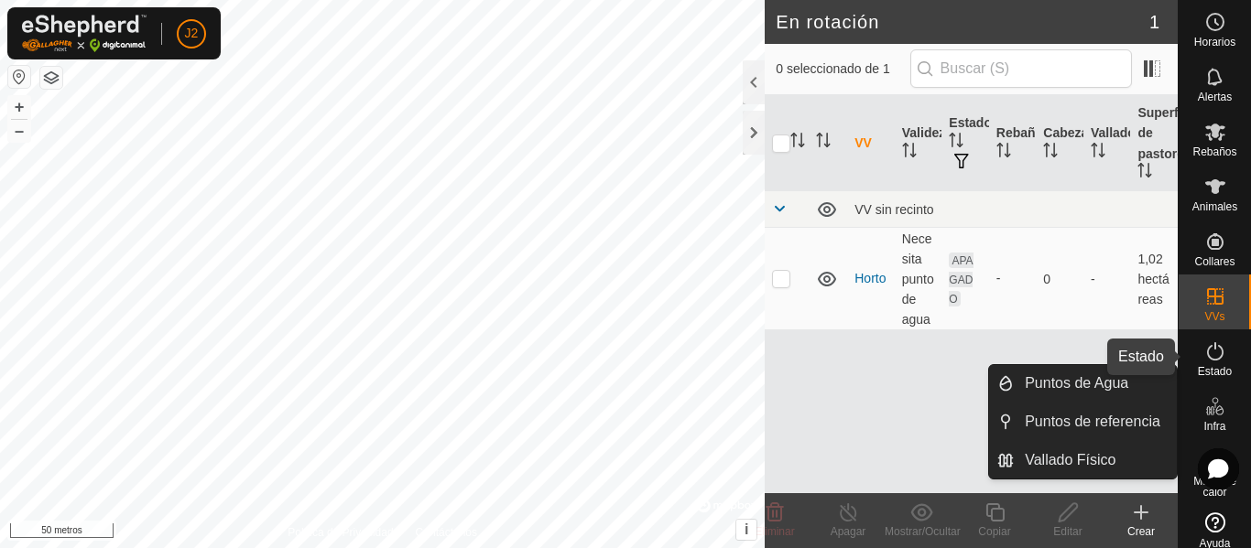
click at [1205, 352] on icon at bounding box center [1215, 352] width 22 height 22
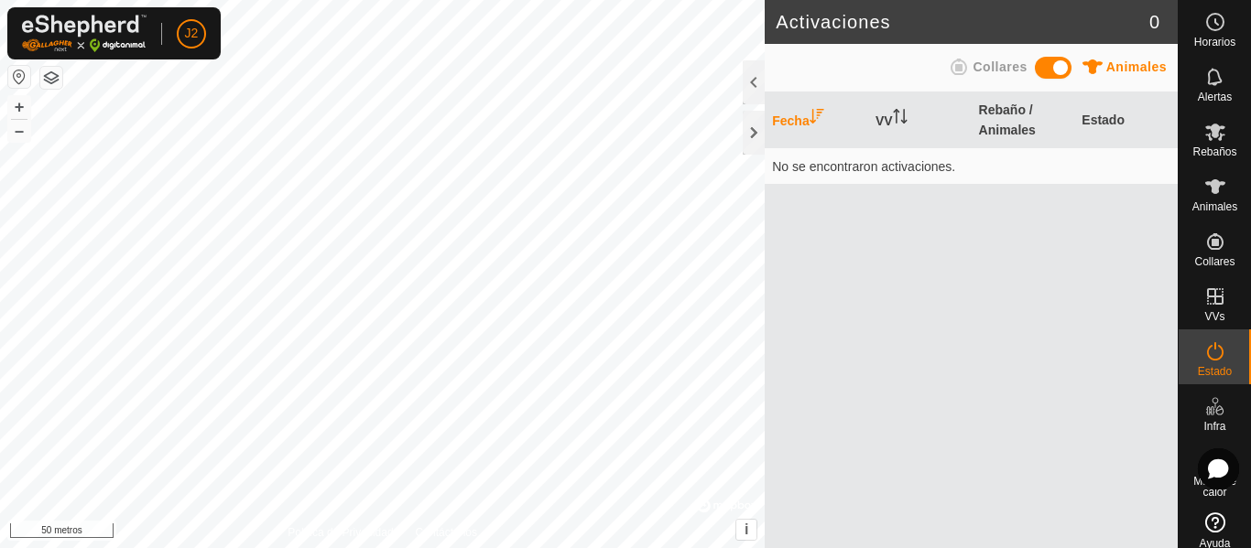
click at [959, 66] on icon at bounding box center [958, 67] width 16 height 16
click at [1061, 70] on span at bounding box center [1053, 68] width 37 height 22
click at [748, 135] on div at bounding box center [753, 133] width 22 height 44
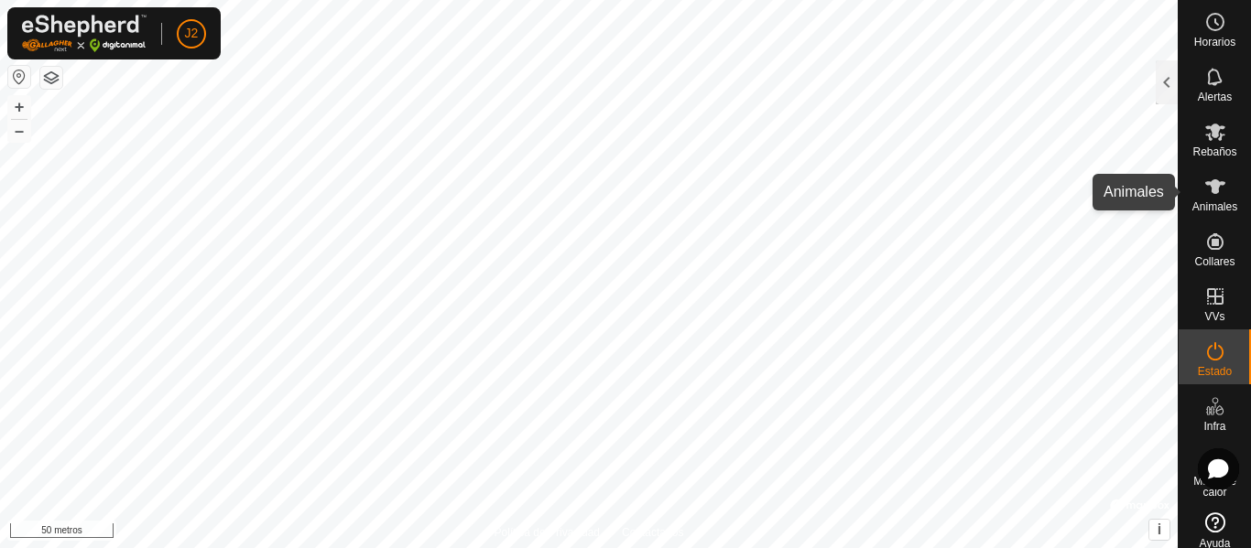
click at [1206, 185] on icon at bounding box center [1215, 186] width 20 height 15
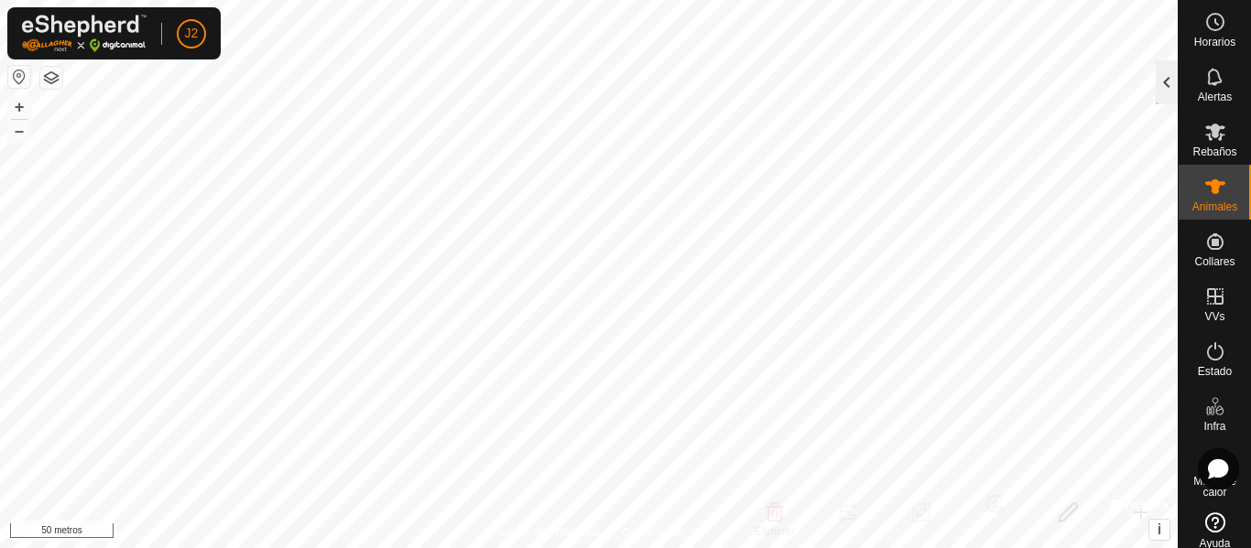
click at [1171, 79] on div at bounding box center [1166, 82] width 22 height 44
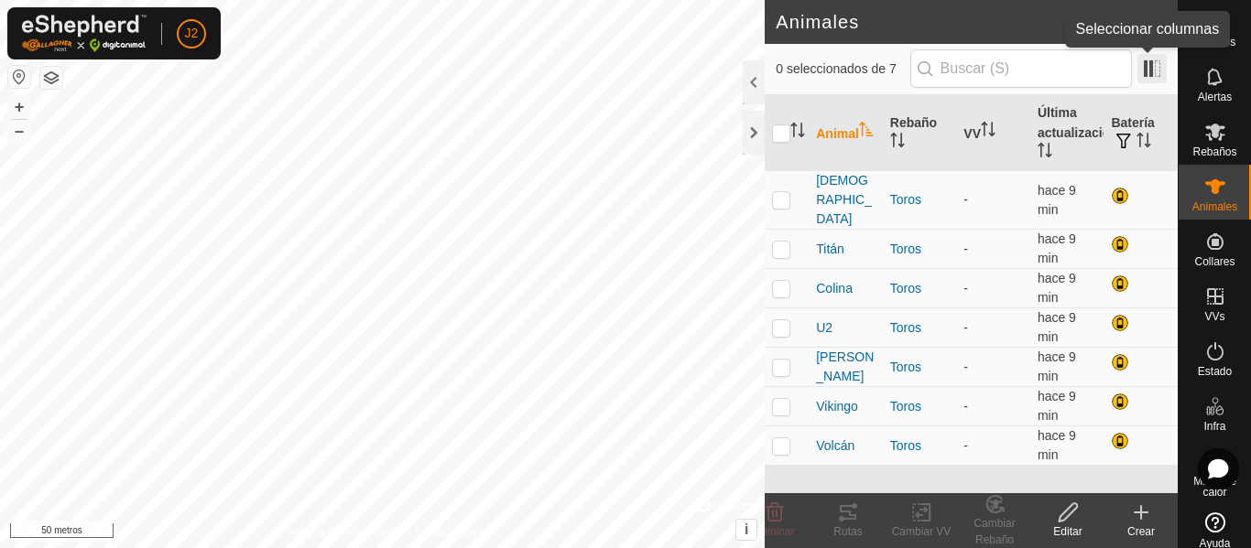
click at [1151, 63] on span at bounding box center [1151, 68] width 29 height 29
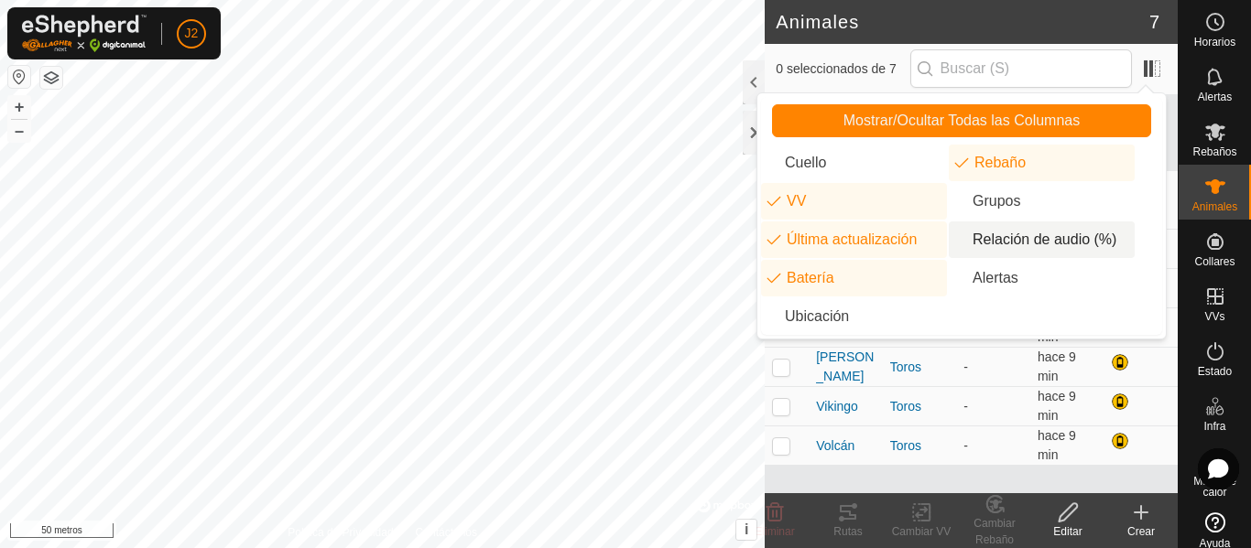
click at [1047, 243] on li "Relación de audio (%)" at bounding box center [1041, 240] width 186 height 37
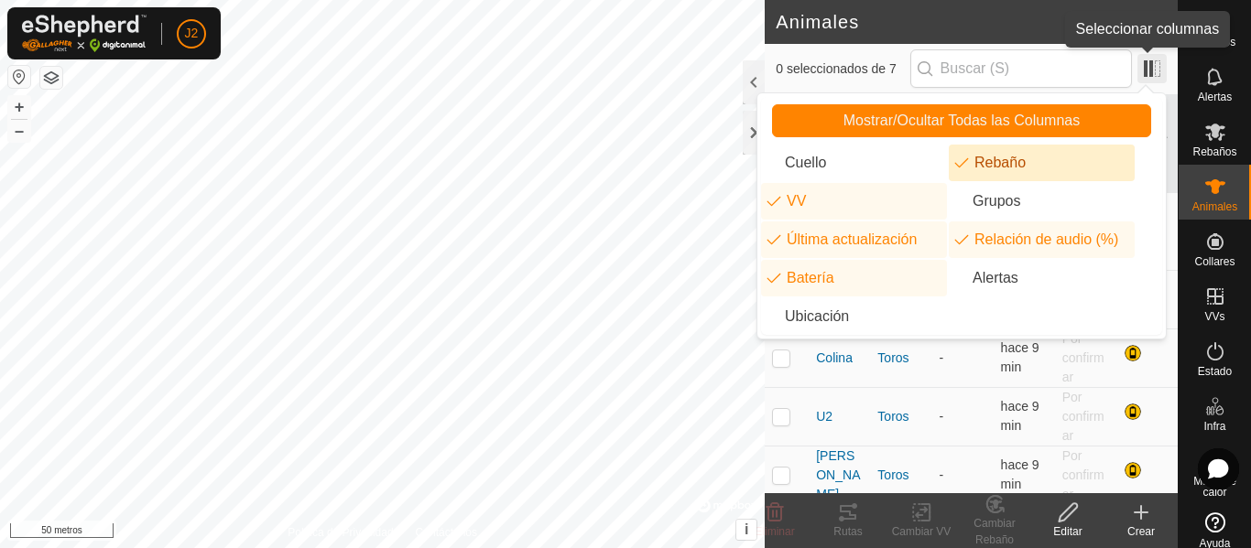
click at [1142, 58] on span at bounding box center [1151, 68] width 29 height 29
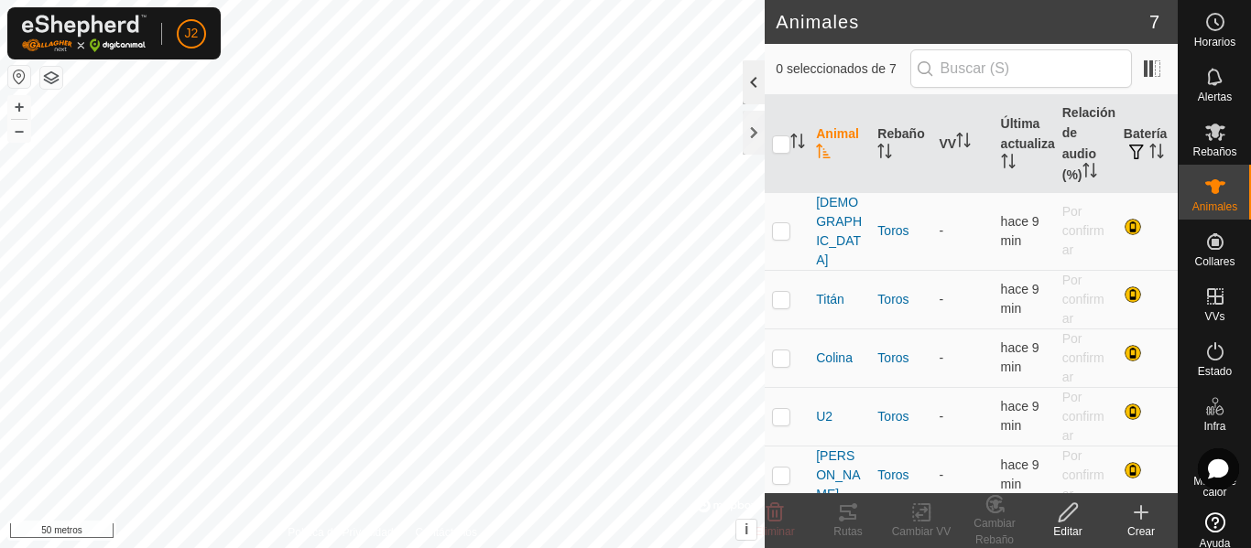
click at [753, 83] on div at bounding box center [753, 82] width 22 height 44
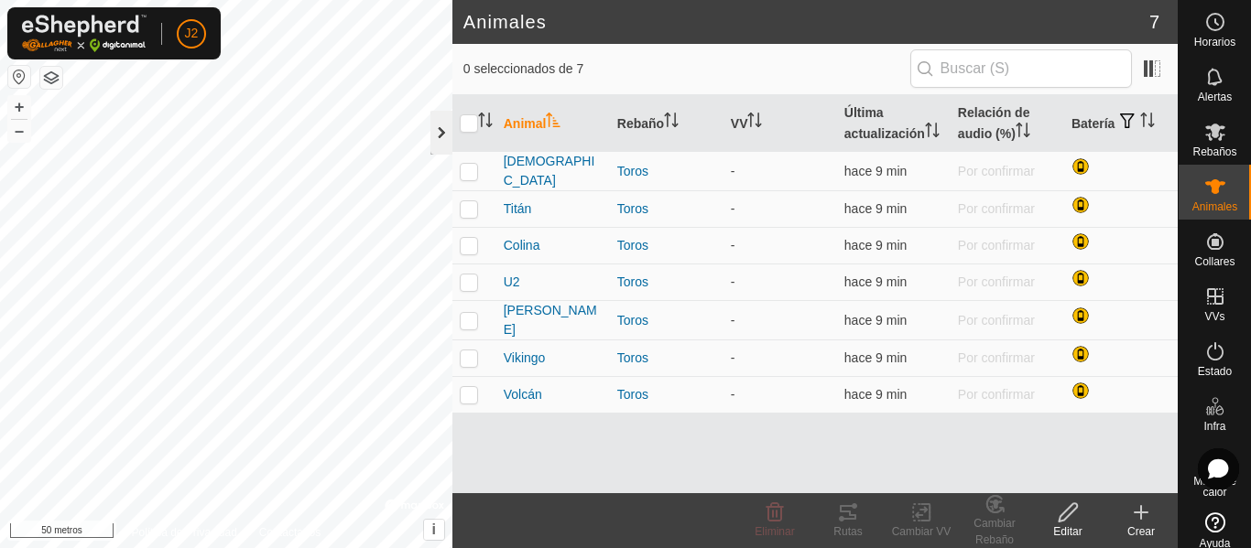
click at [437, 125] on div at bounding box center [441, 133] width 22 height 44
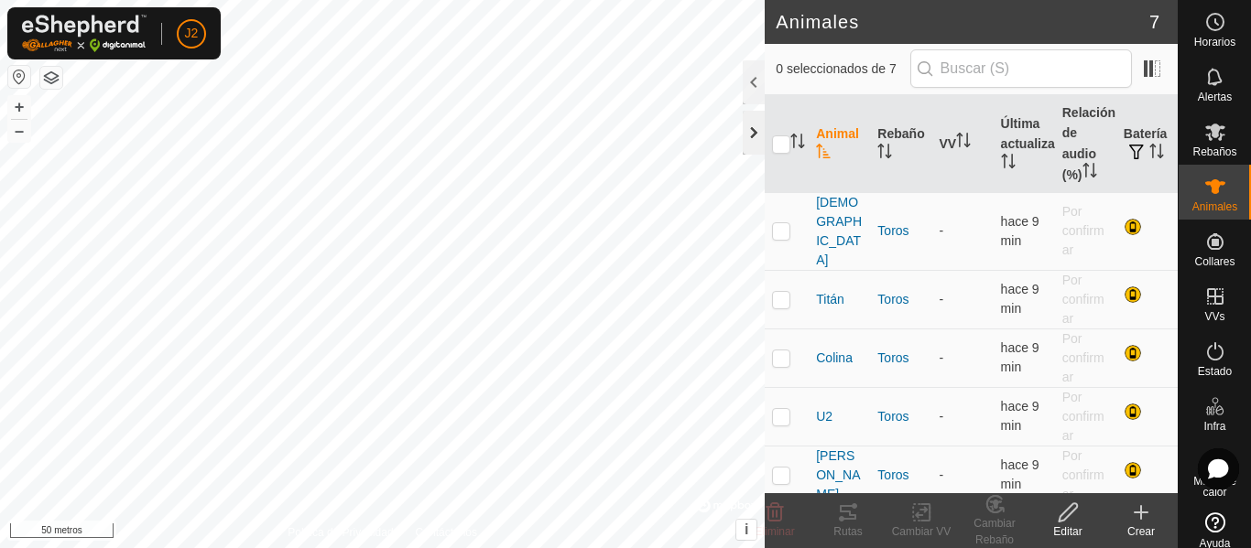
click at [742, 124] on div at bounding box center [753, 133] width 22 height 44
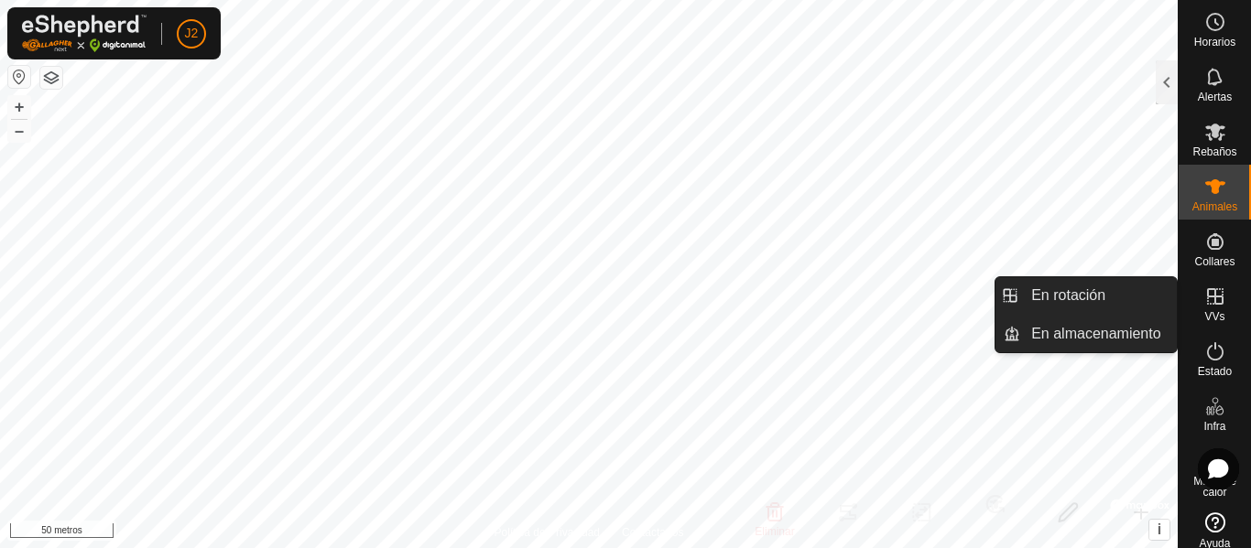
click at [1210, 294] on icon at bounding box center [1215, 297] width 22 height 22
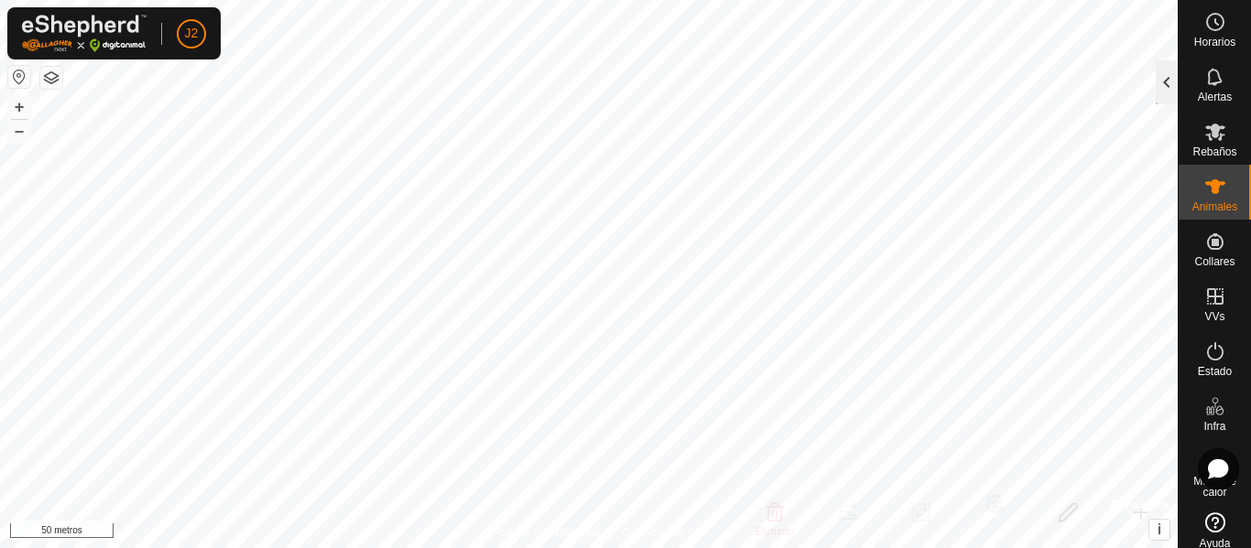
click at [1164, 92] on div at bounding box center [1166, 82] width 22 height 44
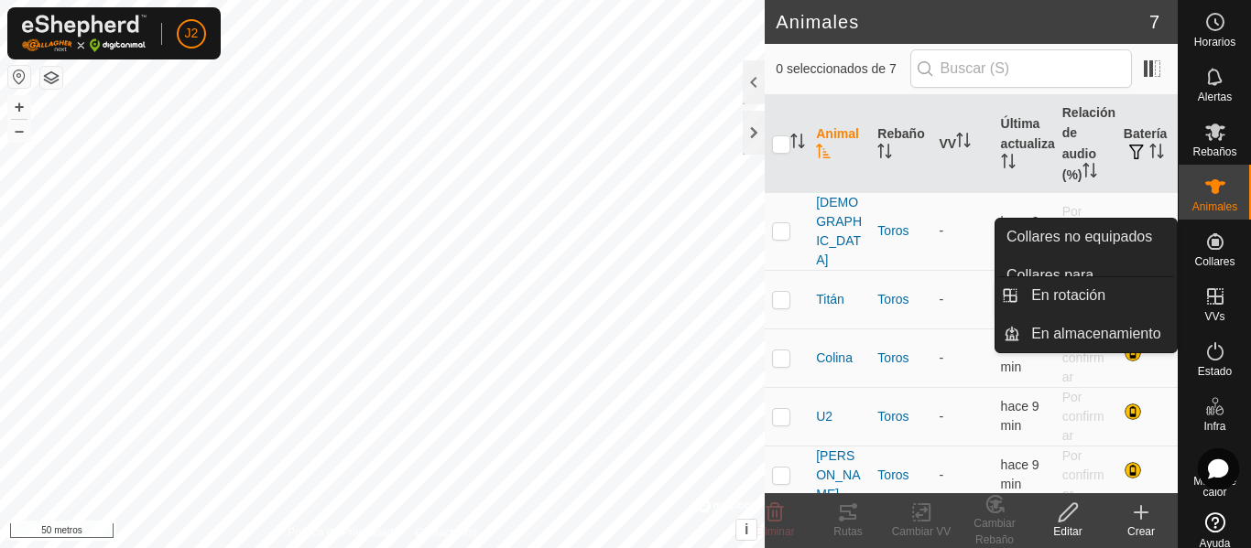
click at [1207, 297] on icon at bounding box center [1215, 296] width 16 height 16
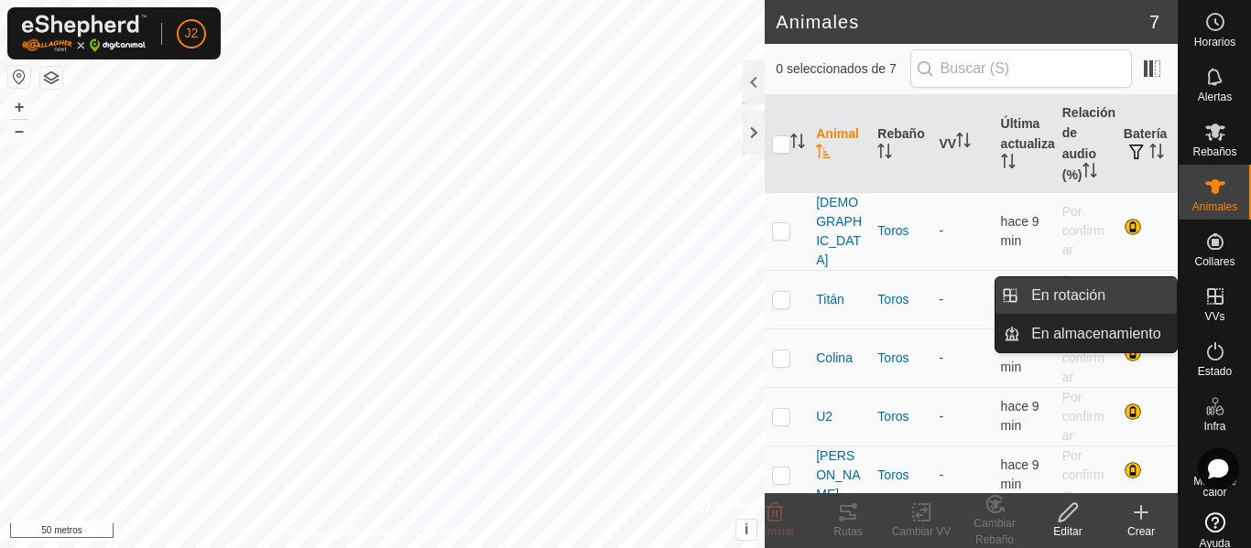
click at [1121, 297] on link "En rotación" at bounding box center [1098, 295] width 157 height 37
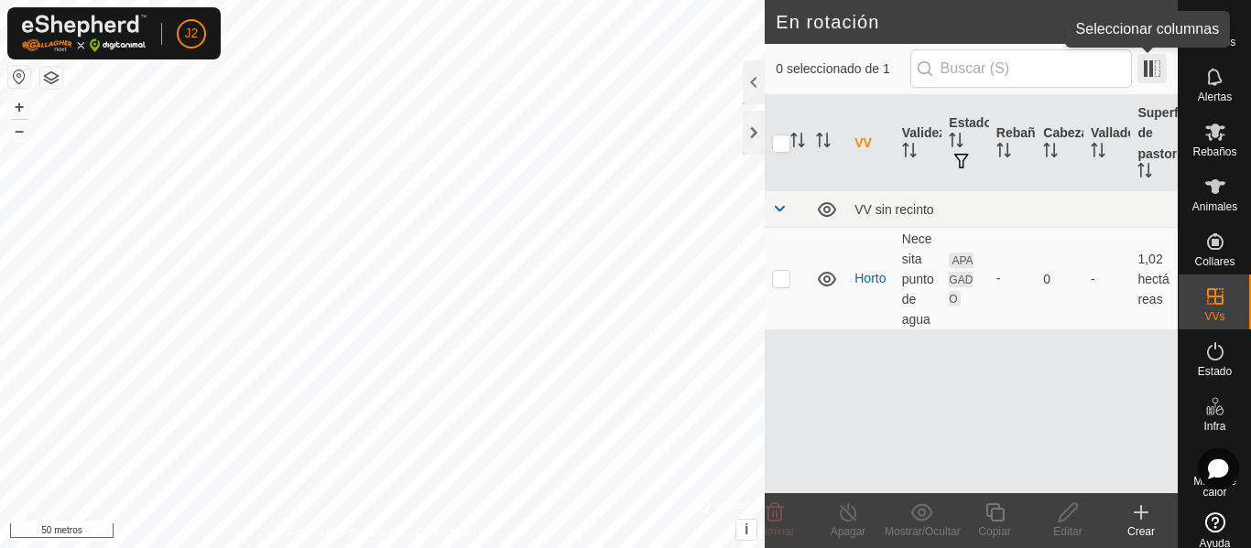
click at [1147, 65] on span at bounding box center [1151, 68] width 29 height 29
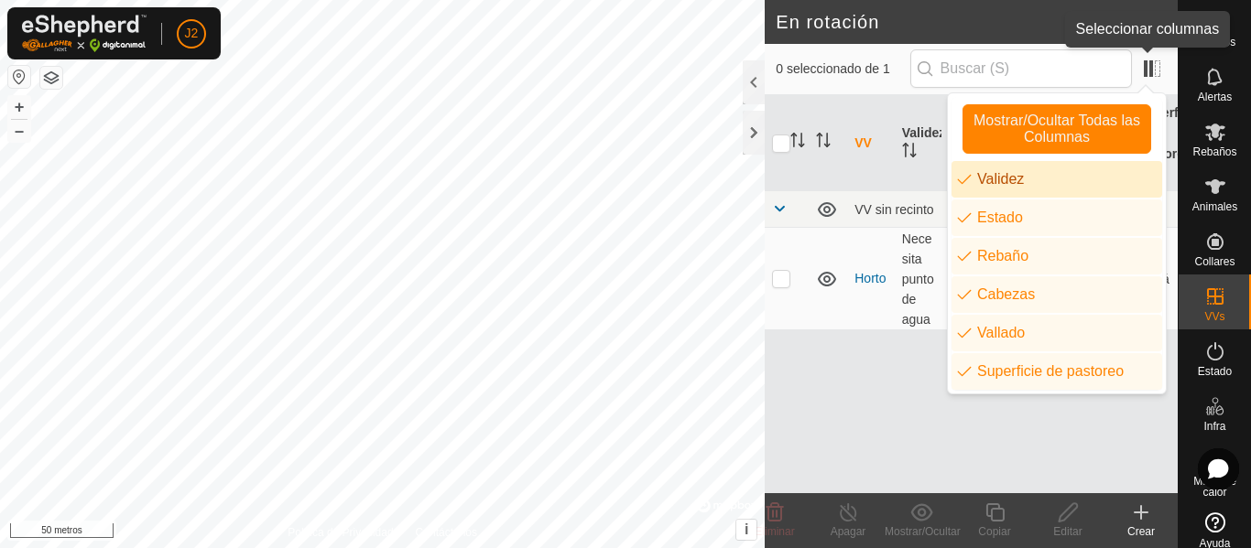
click at [1143, 52] on app-column-selector at bounding box center [1149, 69] width 35 height 36
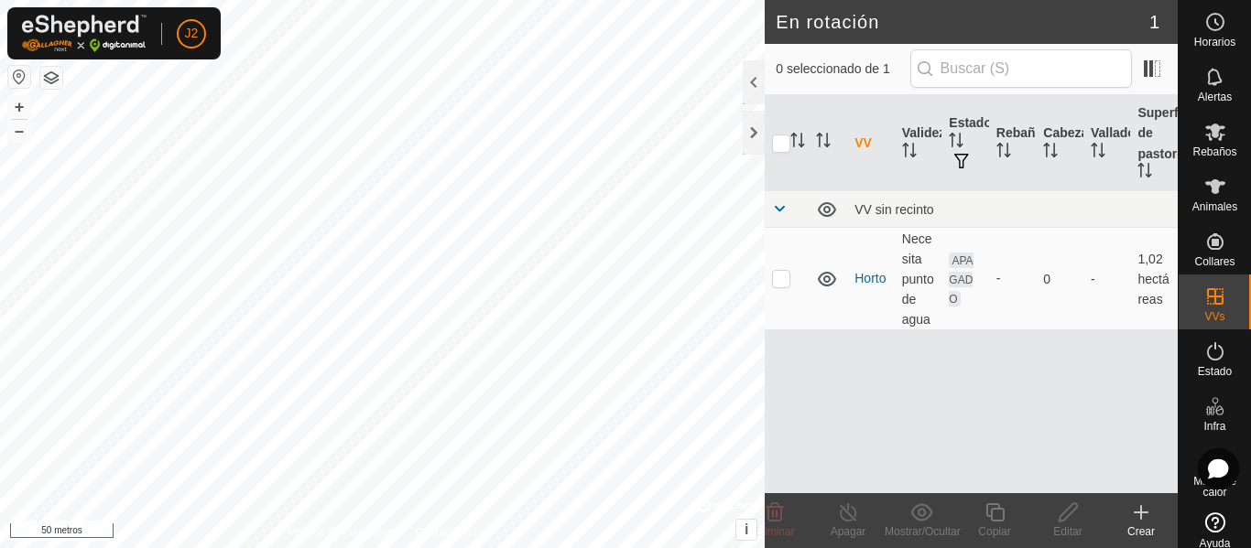
click at [1210, 523] on icon at bounding box center [1215, 523] width 20 height 20
drag, startPoint x: 958, startPoint y: 275, endPoint x: 872, endPoint y: 278, distance: 85.2
click at [872, 278] on tr "Horto Necesita punto de agua APAGADO - 0 - 1,02 hectáreas" at bounding box center [970, 279] width 413 height 103
click at [858, 363] on div "VV Validez Estado Rebaño Cabezas Vallado Superficie de pastoreo VV sin recinto …" at bounding box center [970, 294] width 413 height 398
click at [867, 275] on font "Horto" at bounding box center [869, 278] width 31 height 15
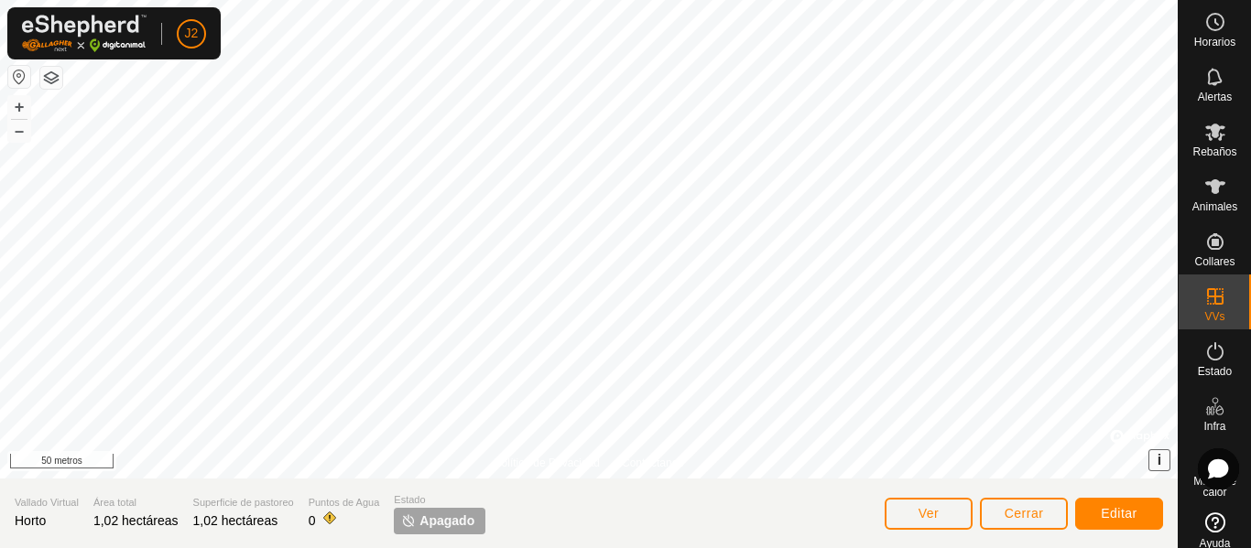
click at [1157, 458] on font "i" at bounding box center [1159, 460] width 4 height 16
click at [1157, 458] on span "›" at bounding box center [1158, 460] width 5 height 16
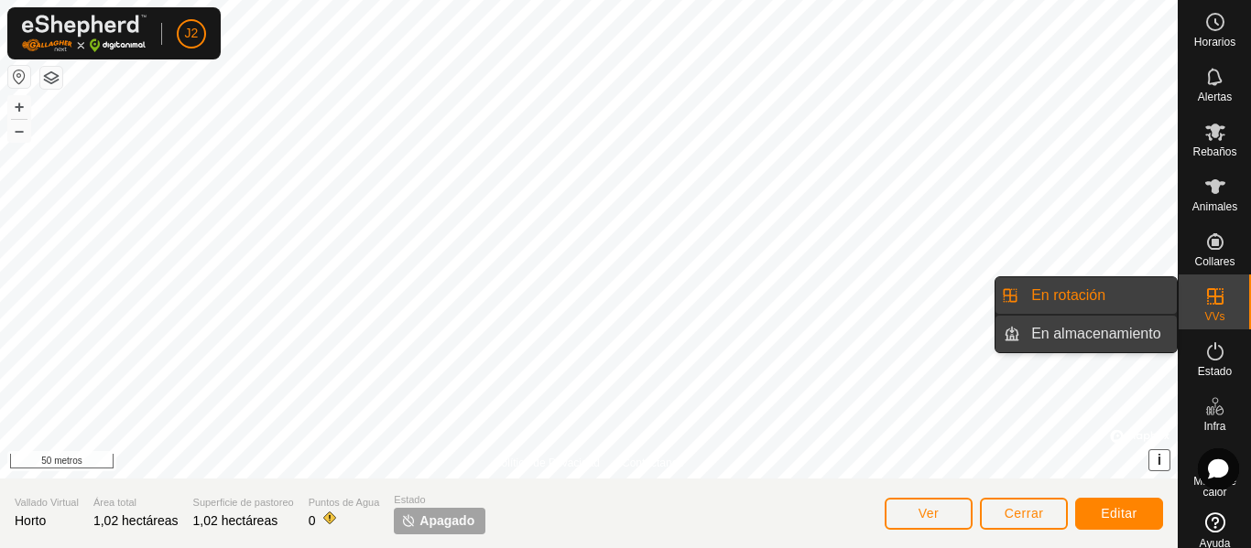
click at [1145, 330] on link "En almacenamiento" at bounding box center [1098, 334] width 157 height 37
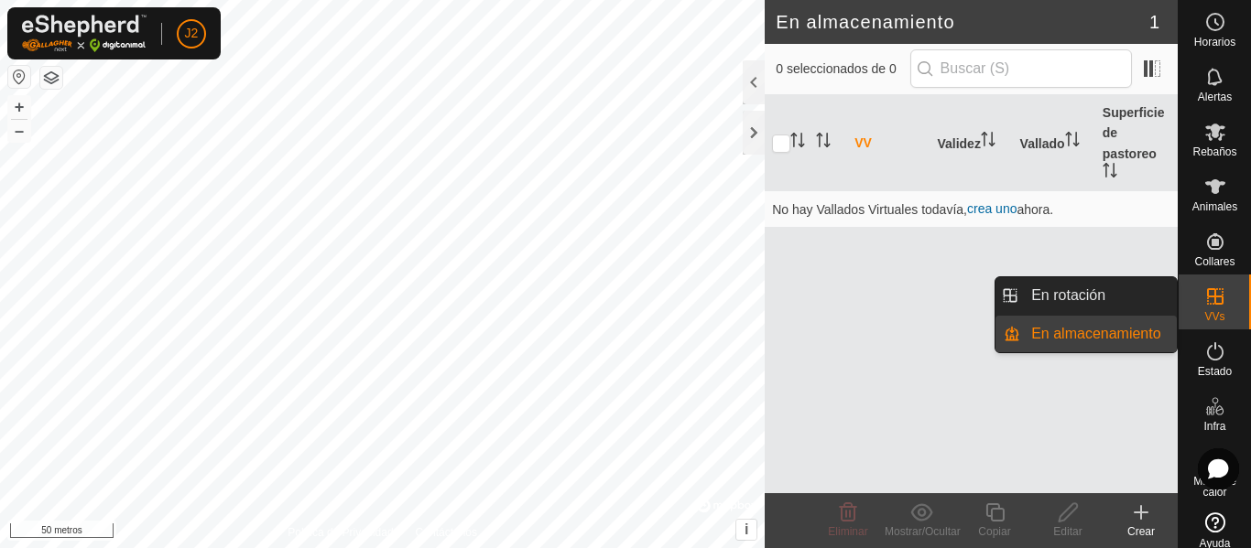
click at [1222, 304] on es-virtualpaddocks-svg-icon at bounding box center [1214, 296] width 33 height 29
click at [1075, 294] on link "En rotación" at bounding box center [1098, 295] width 157 height 37
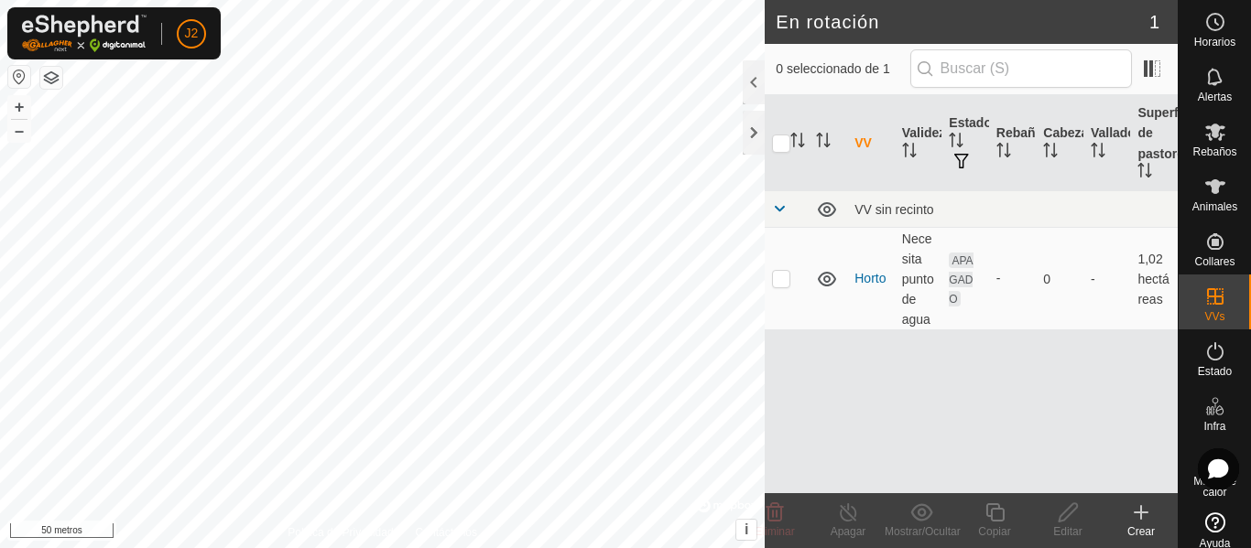
click at [884, 347] on div "VV Validez Estado Rebaño Cabezas Vallado Superficie de pastoreo VV sin recinto …" at bounding box center [970, 294] width 413 height 398
click at [1205, 98] on font "Alertas" at bounding box center [1214, 97] width 34 height 13
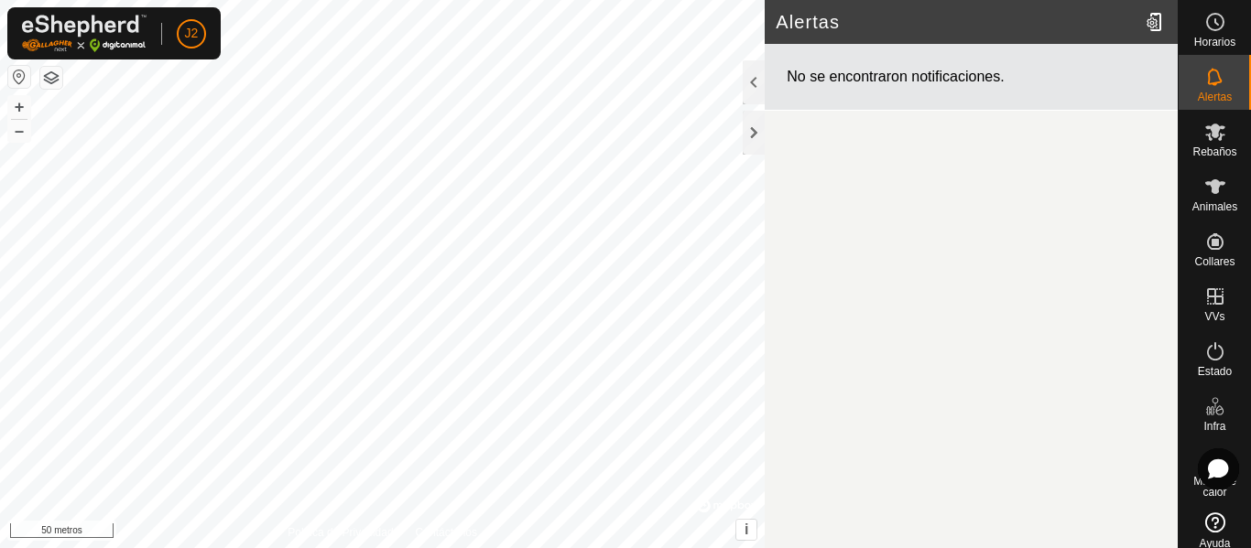
click at [1201, 90] on es-notification-svg-icon at bounding box center [1214, 76] width 33 height 29
click at [754, 136] on div at bounding box center [753, 133] width 22 height 44
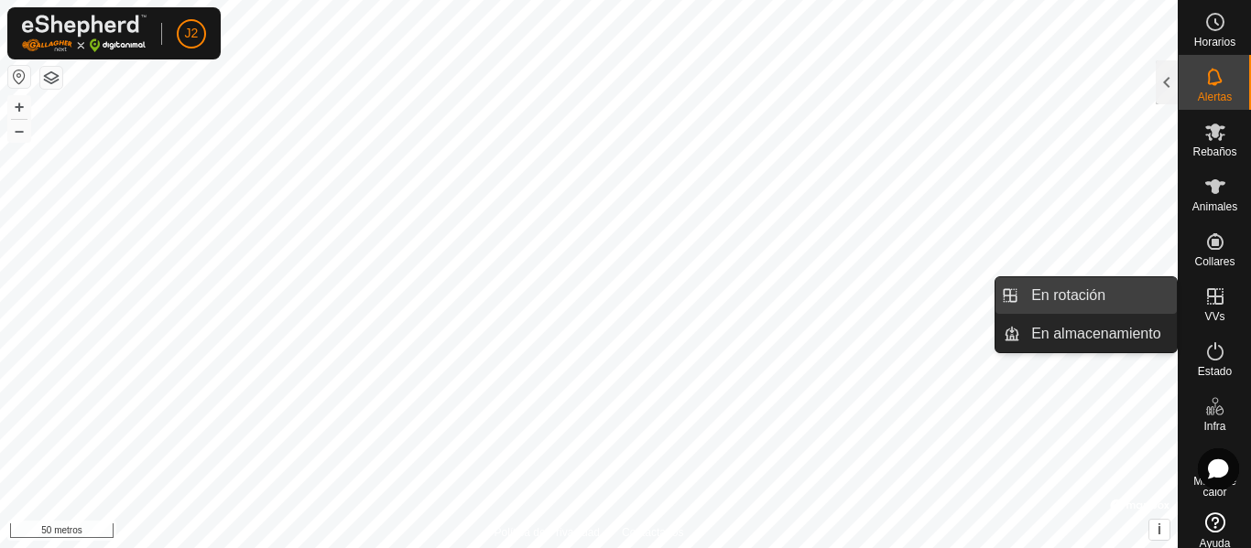
drag, startPoint x: 1089, startPoint y: 296, endPoint x: 1067, endPoint y: 290, distance: 21.8
click at [1067, 290] on link "En rotación" at bounding box center [1098, 295] width 157 height 37
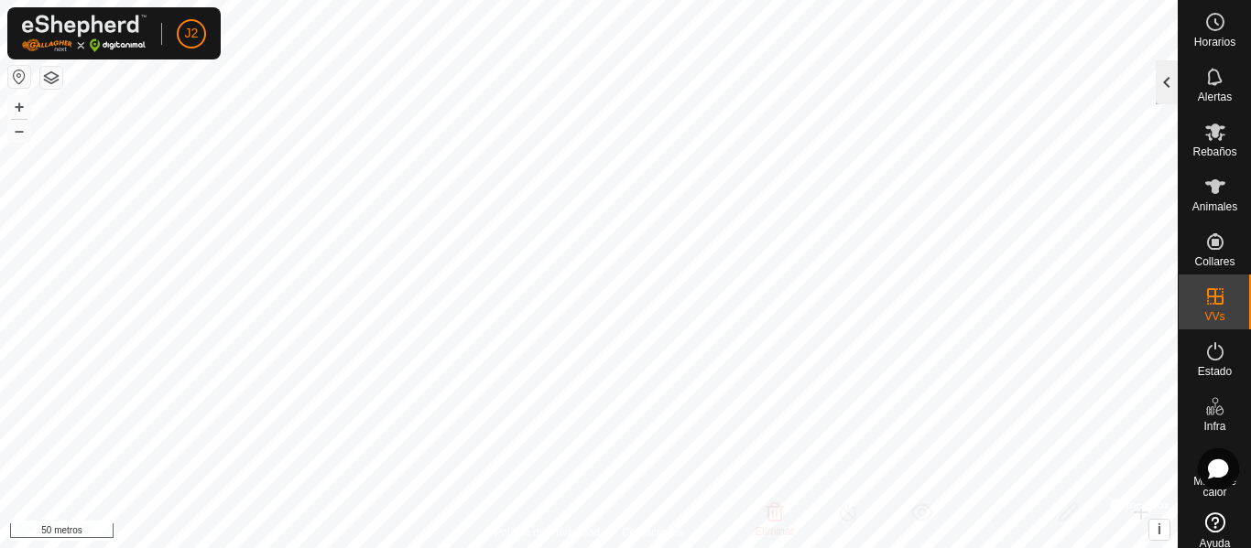
click at [1163, 83] on div at bounding box center [1166, 82] width 22 height 44
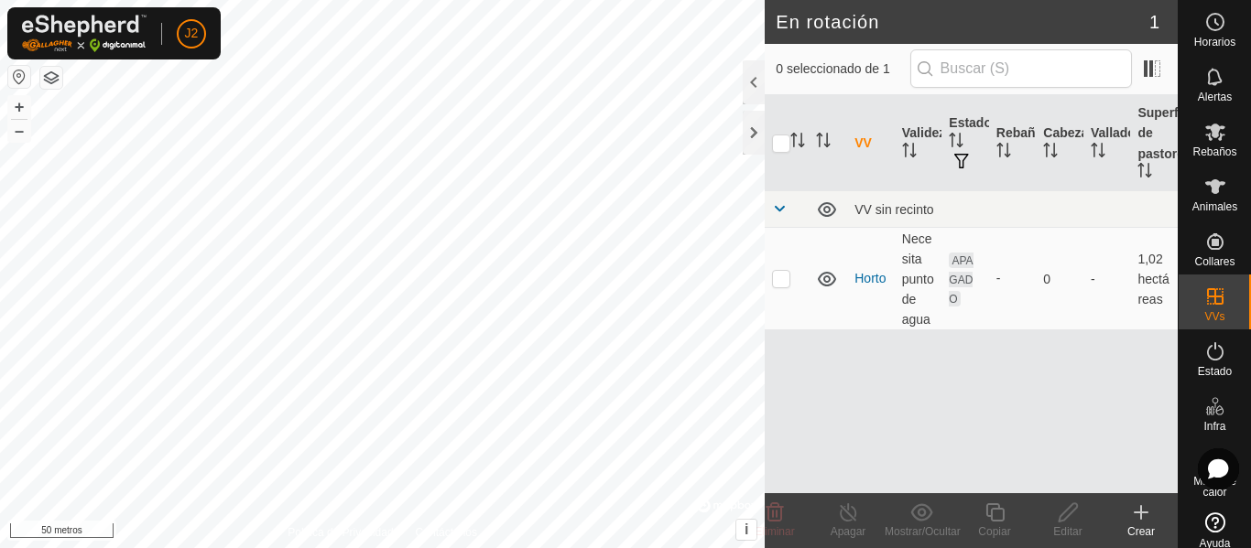
drag, startPoint x: 999, startPoint y: 337, endPoint x: 1061, endPoint y: 389, distance: 81.2
click at [1061, 389] on div "VV Validez Estado Rebaño Cabezas Vallado Superficie de pastoreo VV sin recinto …" at bounding box center [970, 294] width 413 height 398
drag, startPoint x: 967, startPoint y: 271, endPoint x: 1009, endPoint y: 385, distance: 121.1
click at [1009, 385] on div "VV Validez Estado Rebaño Cabezas Vallado Superficie de pastoreo VV sin recinto …" at bounding box center [970, 294] width 413 height 398
